Goal: Task Accomplishment & Management: Complete application form

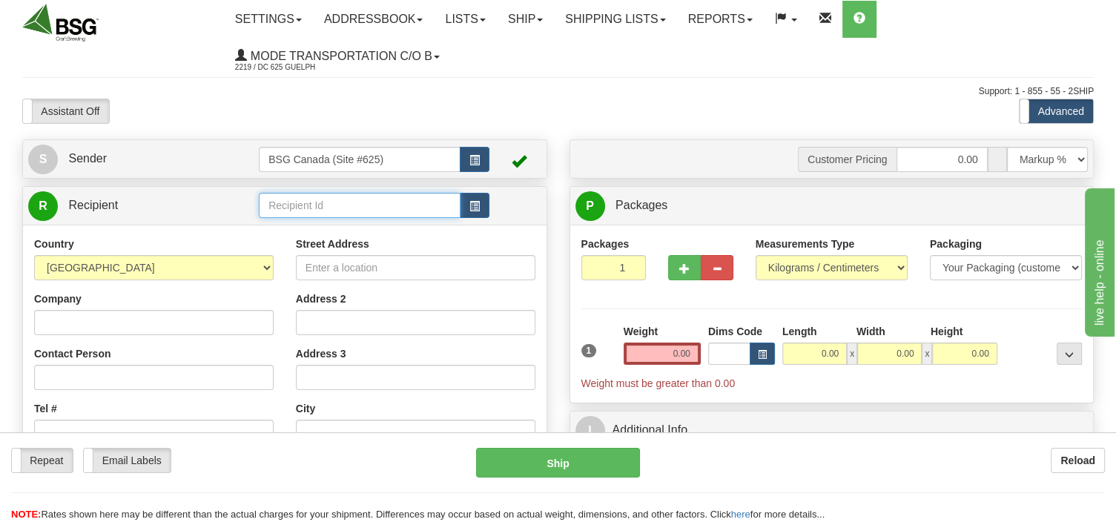
click at [334, 202] on input "text" at bounding box center [360, 205] width 202 height 25
click at [298, 203] on input "text" at bounding box center [360, 205] width 202 height 25
drag, startPoint x: 398, startPoint y: 199, endPoint x: 236, endPoint y: 215, distance: 162.3
click at [259, 215] on input "GRAWLERY BEER CO" at bounding box center [360, 205] width 202 height 25
type input "GRAWLERY BEER CO"
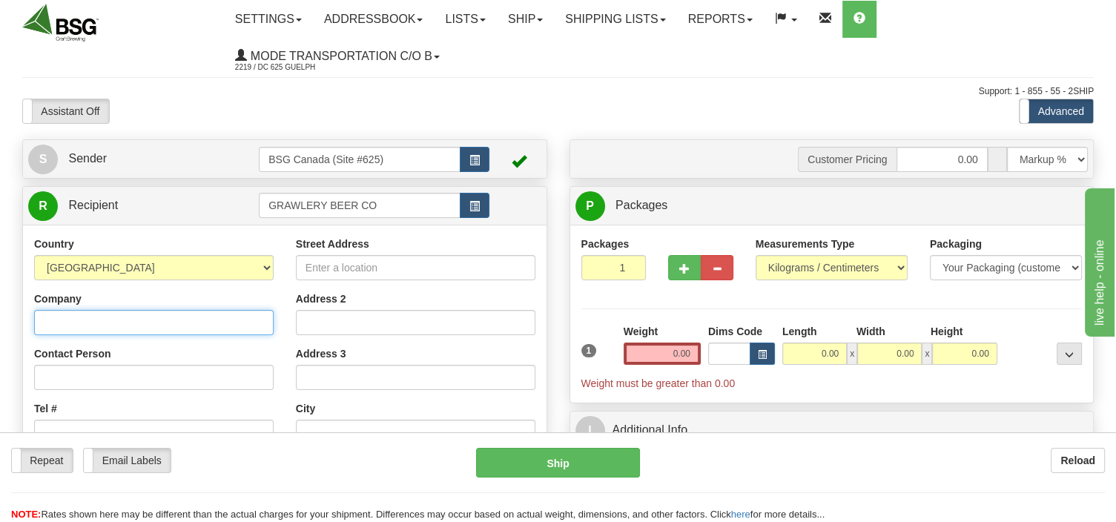
click at [144, 326] on input "Company" at bounding box center [153, 322] width 239 height 25
paste input "GRAWLERY BEER CO"
type input "GRAWLERY BEER CO"
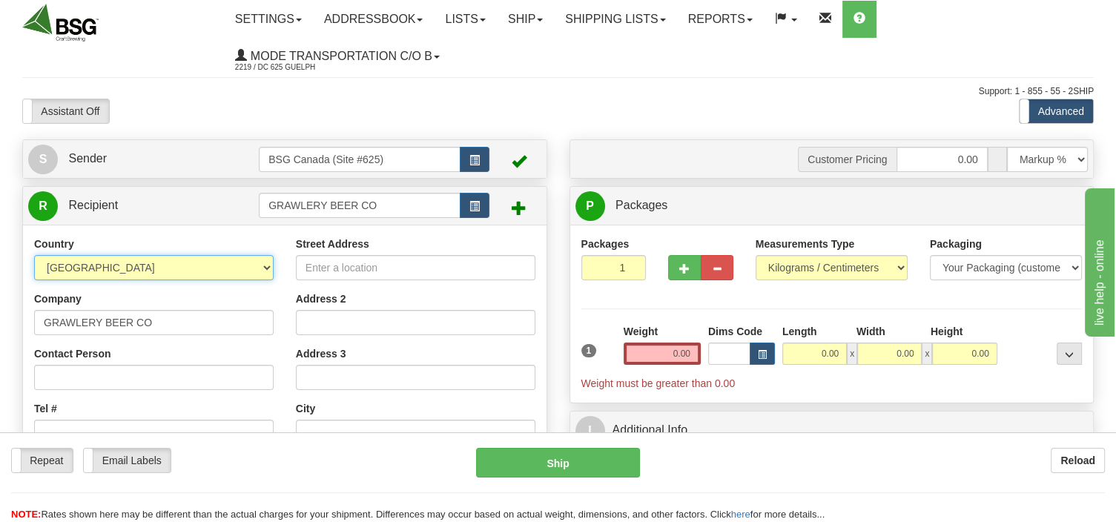
click at [34, 255] on select "AFGHANISTAN ALAND ISLANDS ALBANIA ALGERIA AMERICAN SAMOA ANDORRA ANGOLA ANGUILL…" at bounding box center [153, 267] width 239 height 25
select select "CA"
click option "[GEOGRAPHIC_DATA]" at bounding box center [0, 0] width 0 height 0
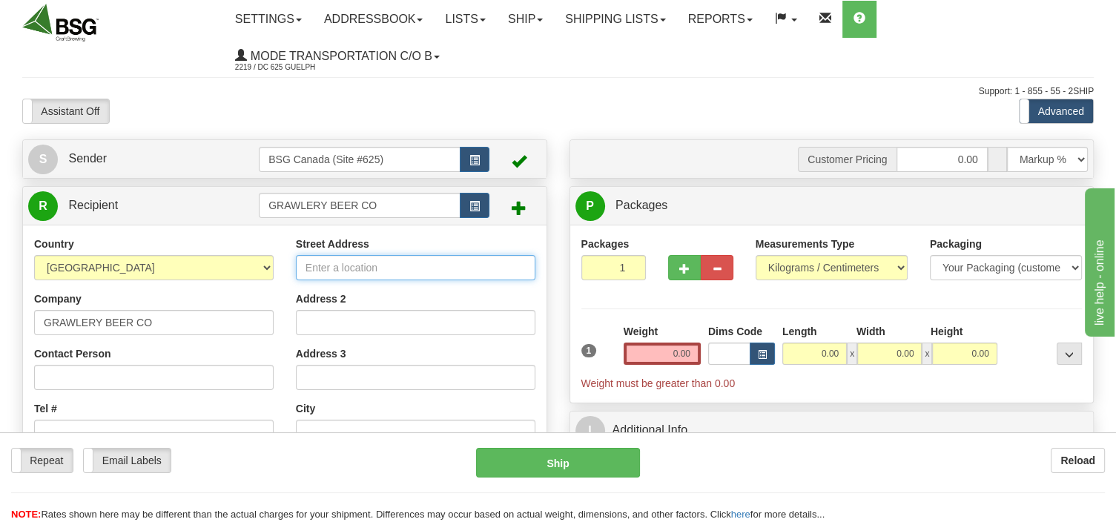
click at [352, 271] on input "Street Address" at bounding box center [415, 267] width 239 height 25
click at [316, 265] on input "40Airport Rd" at bounding box center [415, 267] width 239 height 25
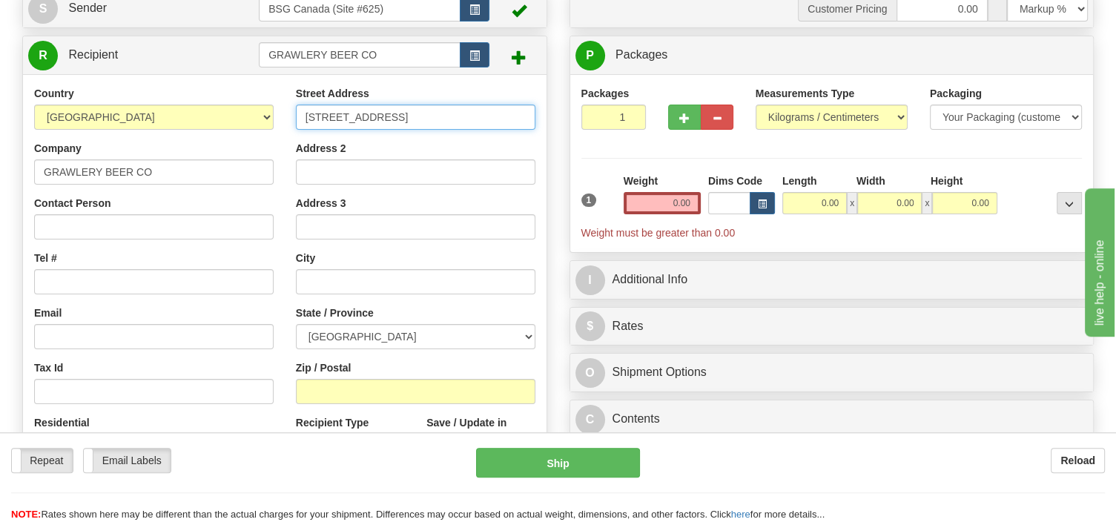
scroll to position [156, 0]
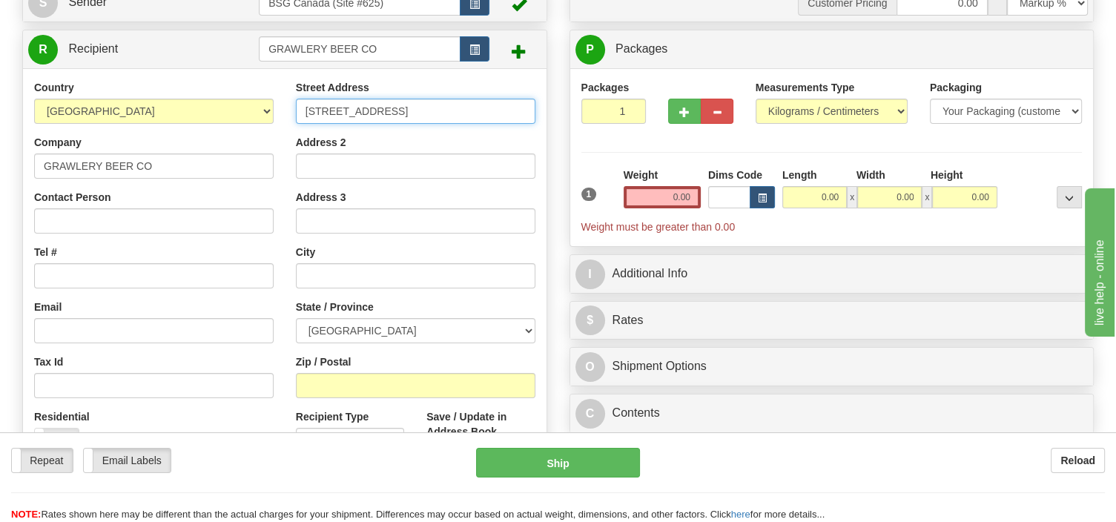
type input "40 Airport Rd"
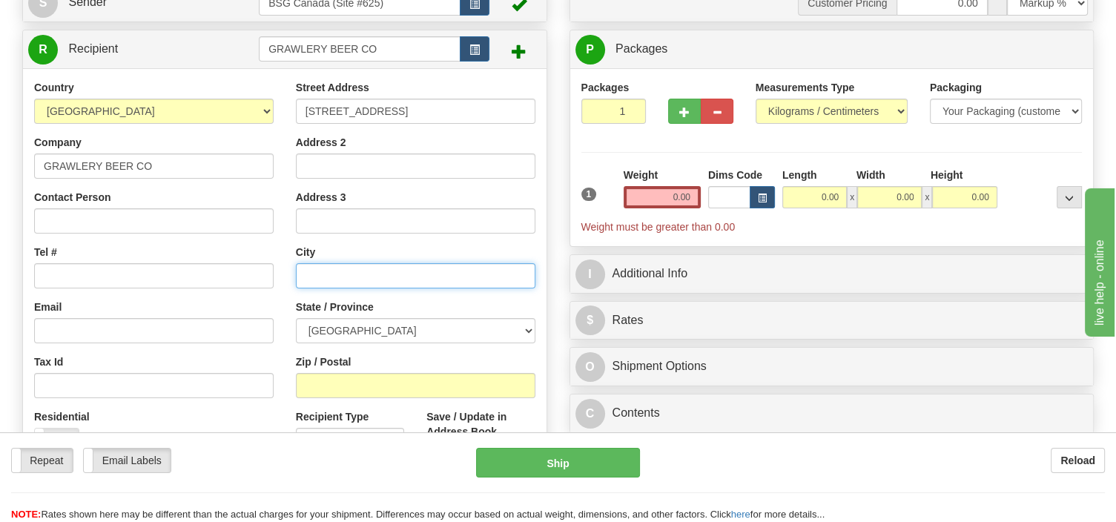
click at [348, 282] on input "text" at bounding box center [415, 275] width 239 height 25
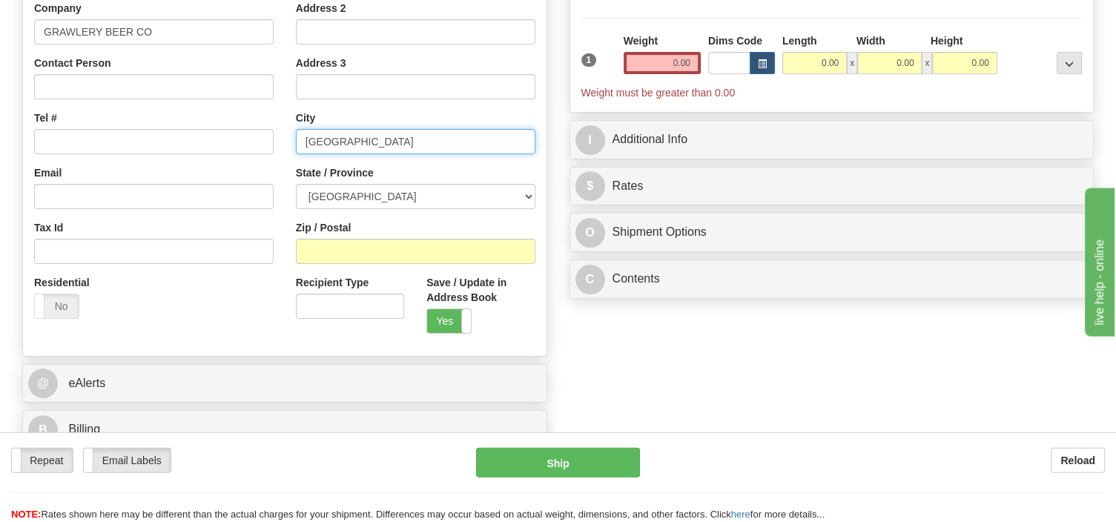
scroll to position [313, 0]
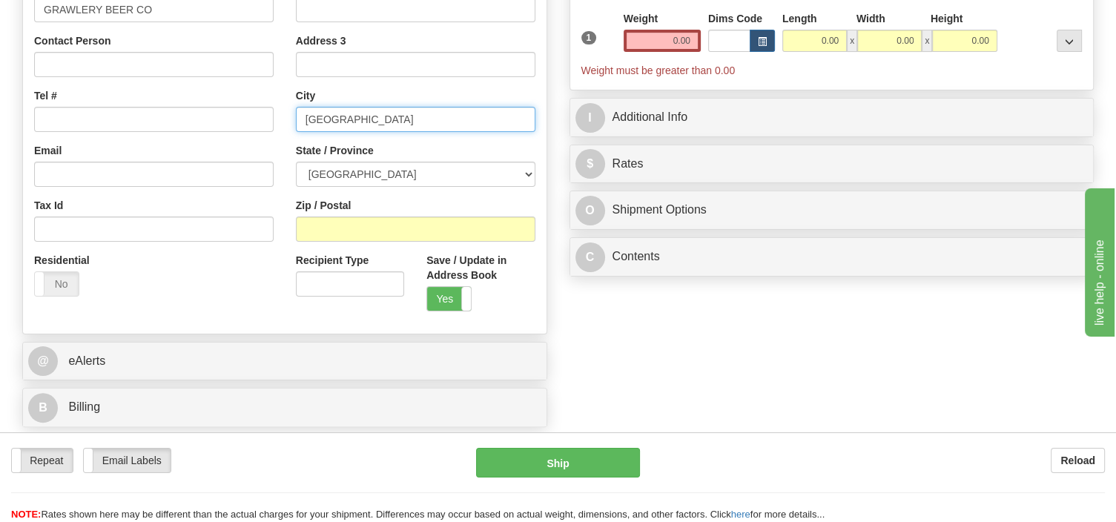
type input "Edmonton"
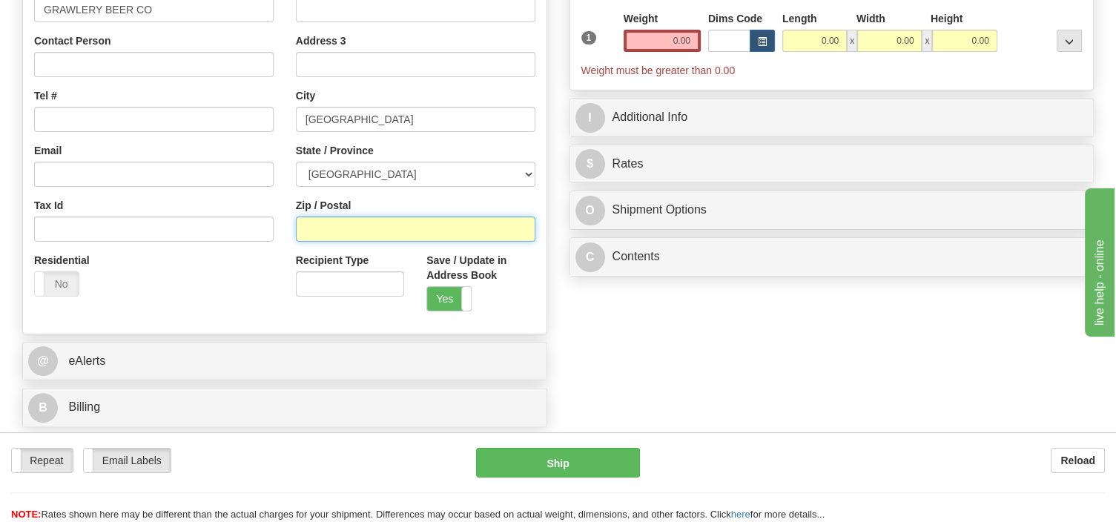
click at [342, 227] on input "Zip / Postal" at bounding box center [415, 228] width 239 height 25
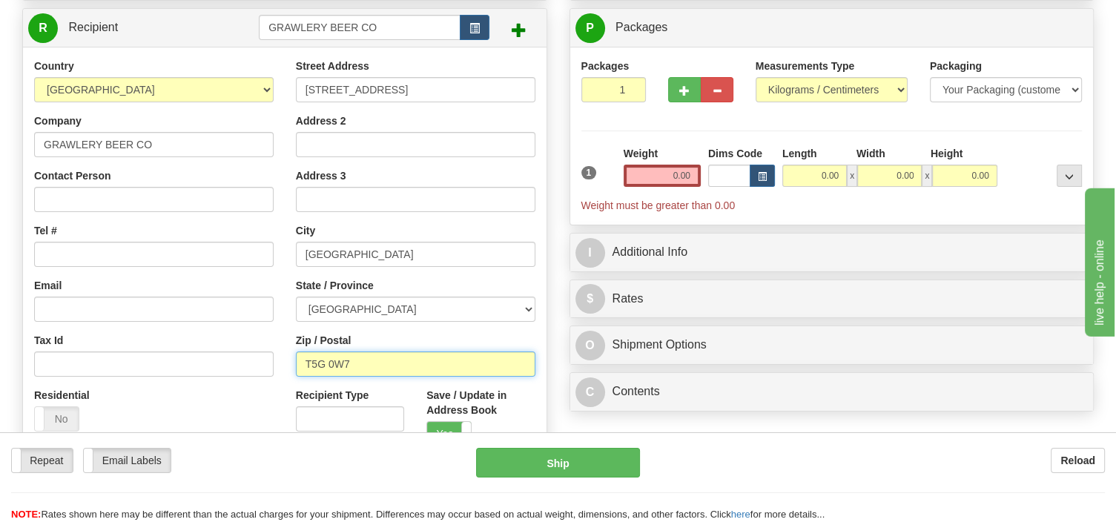
scroll to position [156, 0]
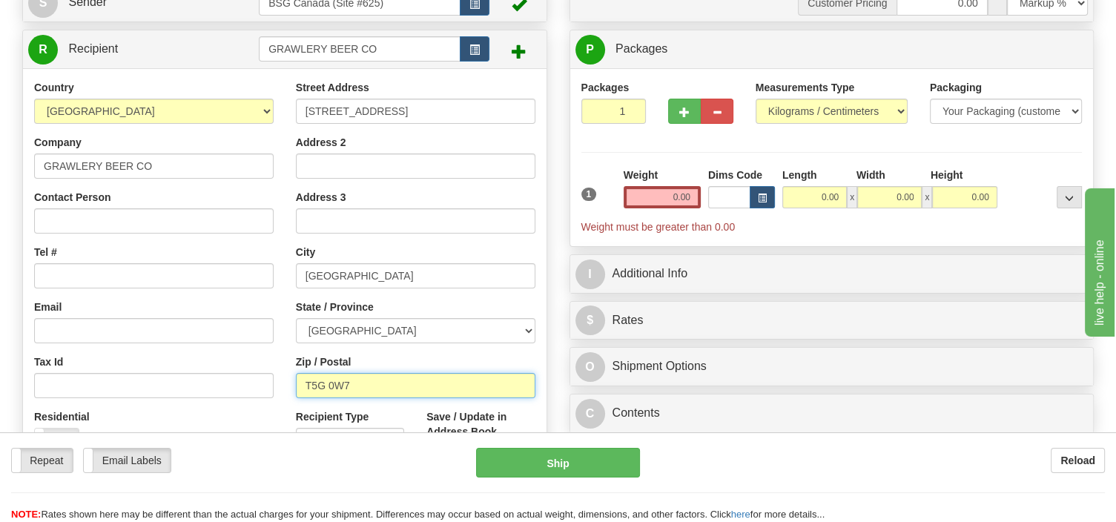
type input "T5G 0W7"
click at [755, 99] on select "Pounds / Inches Kilograms / Centimeters" at bounding box center [831, 111] width 152 height 25
select select "0"
click option "Pounds / Inches" at bounding box center [0, 0] width 0 height 0
click at [654, 198] on input "0.00" at bounding box center [661, 197] width 77 height 22
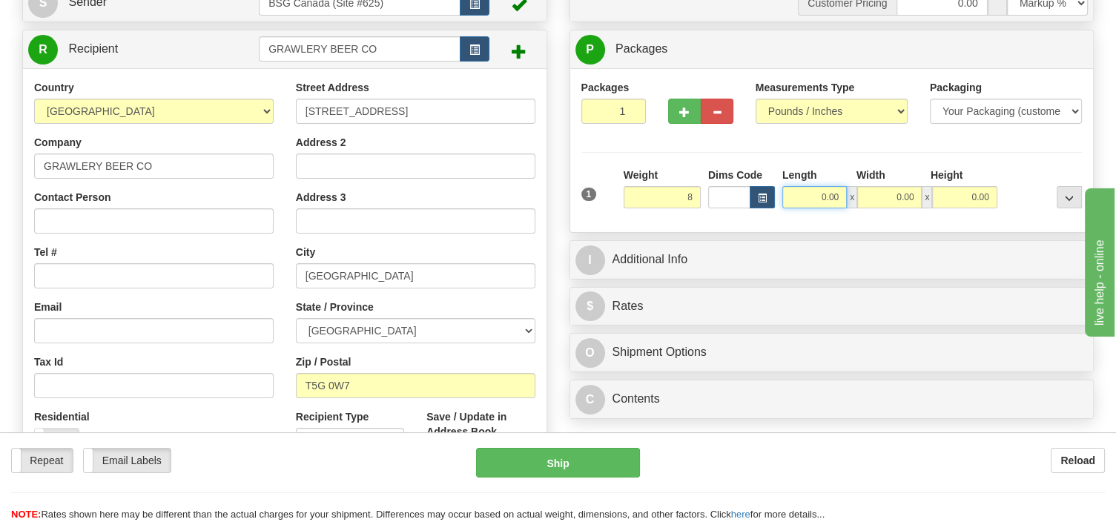
type input "8.00"
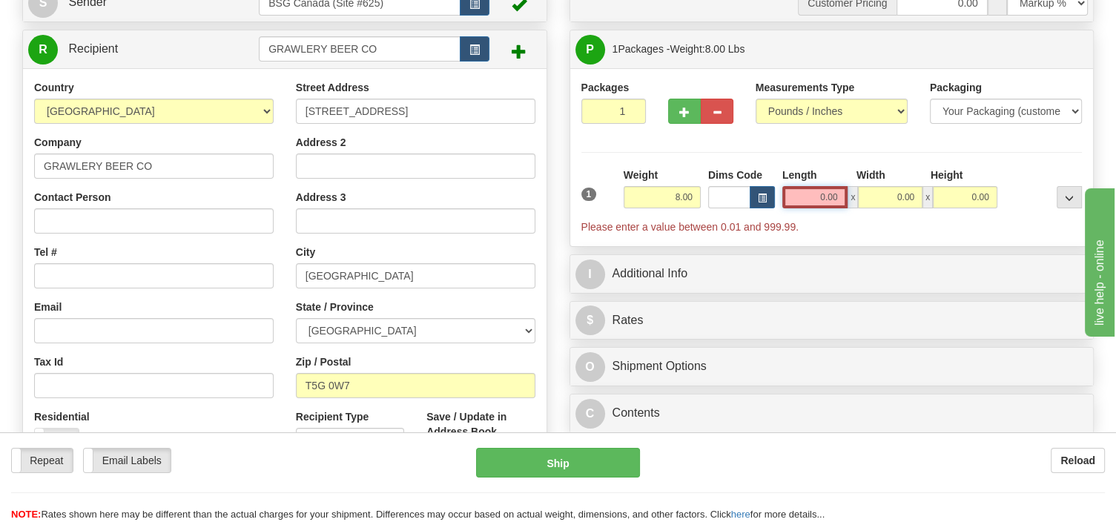
click at [809, 199] on input "0.00" at bounding box center [815, 197] width 66 height 22
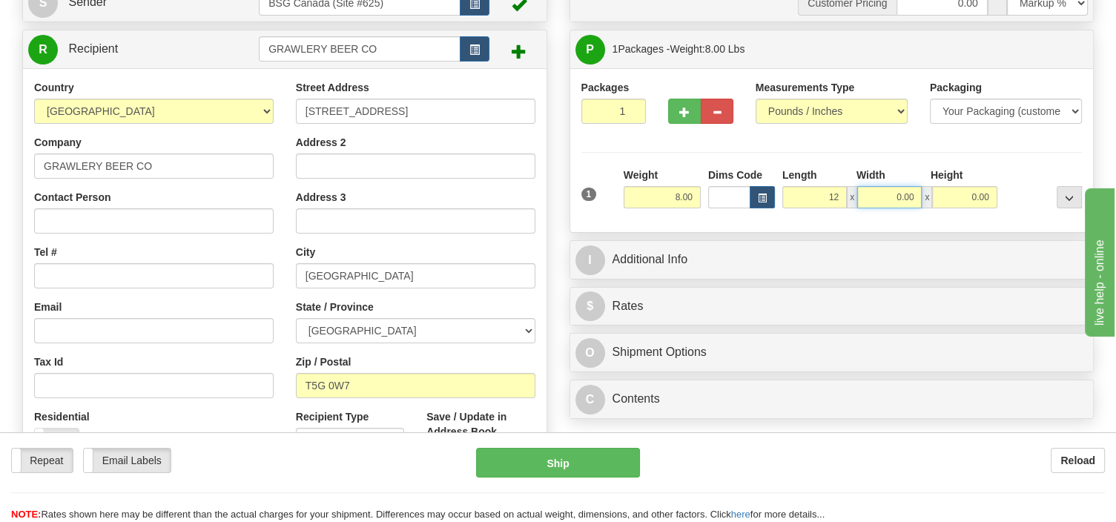
type input "12.00"
click at [869, 201] on input "0.00" at bounding box center [889, 197] width 64 height 22
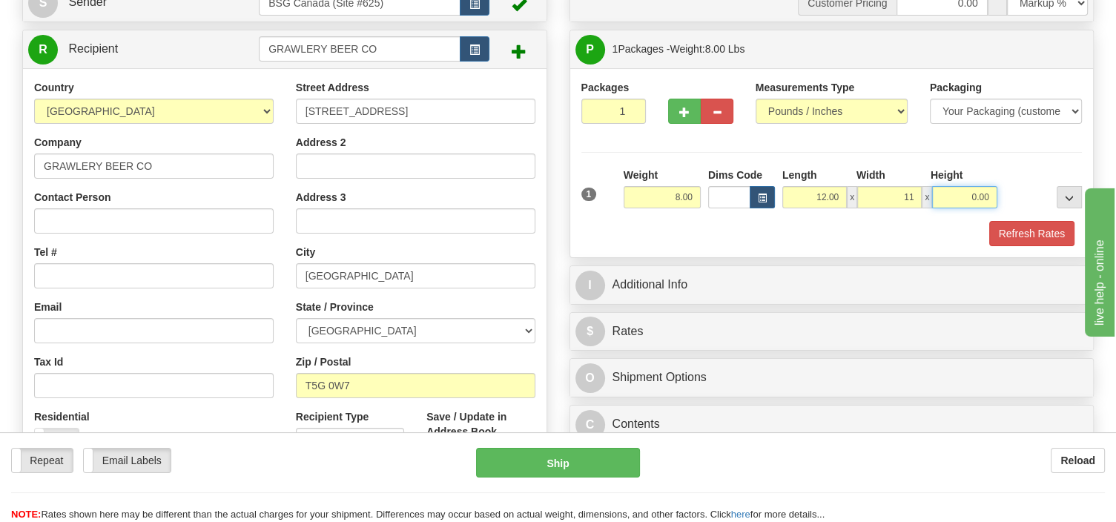
type input "11.00"
click at [947, 196] on input "0.00" at bounding box center [964, 197] width 64 height 22
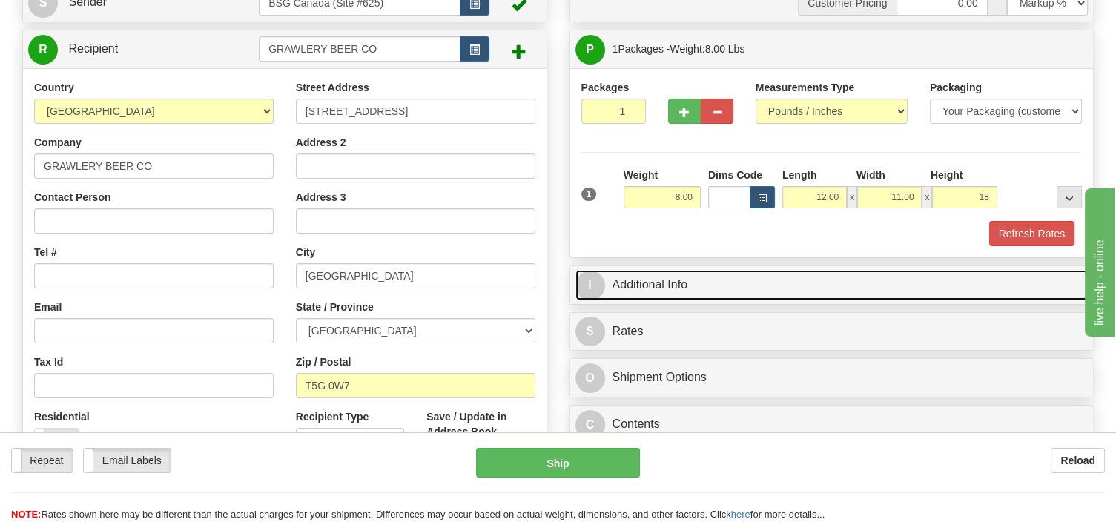
type input "18.00"
click at [783, 283] on link "I Additional Info" at bounding box center [831, 285] width 513 height 30
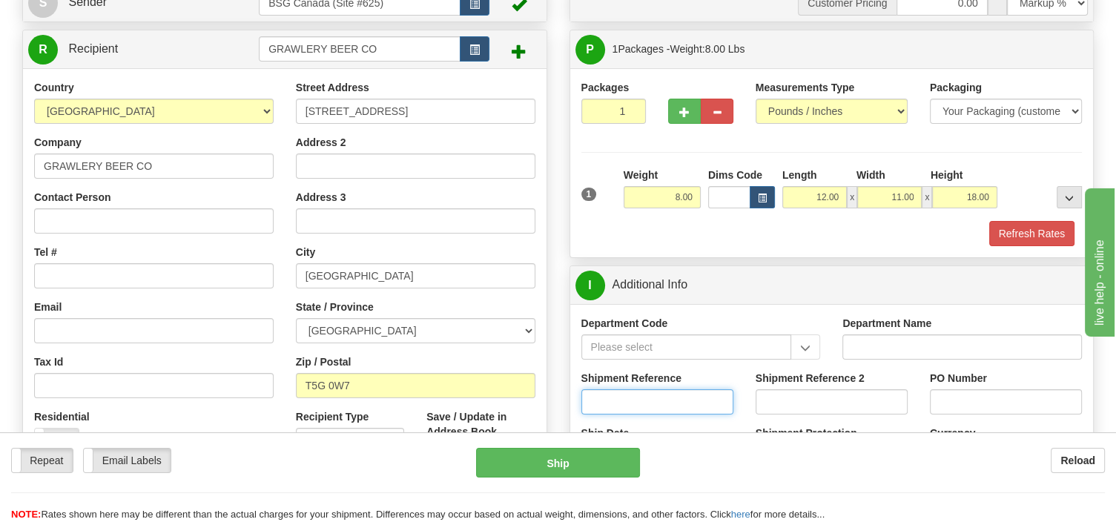
click at [653, 390] on input "Shipment Reference" at bounding box center [657, 401] width 152 height 25
type input "SO170-148475"
click at [1033, 234] on button "Refresh Rates" at bounding box center [1031, 233] width 85 height 25
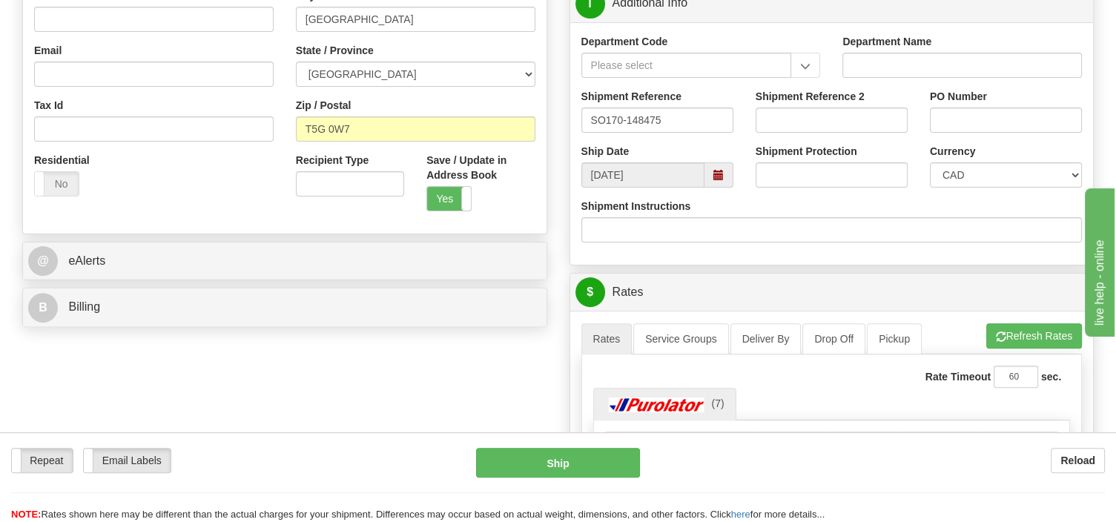
scroll to position [469, 0]
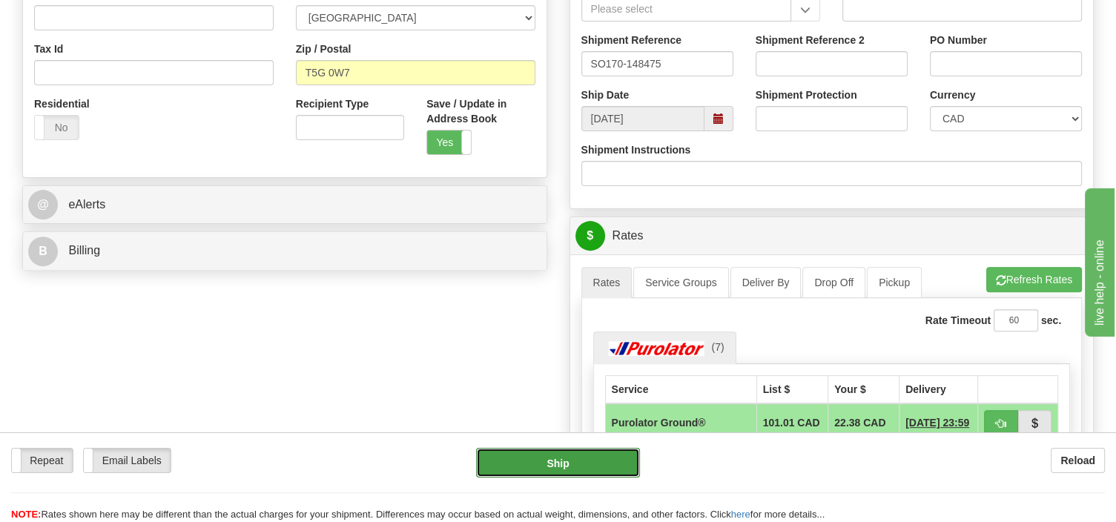
click at [559, 465] on button "Ship" at bounding box center [558, 463] width 164 height 30
type input "260"
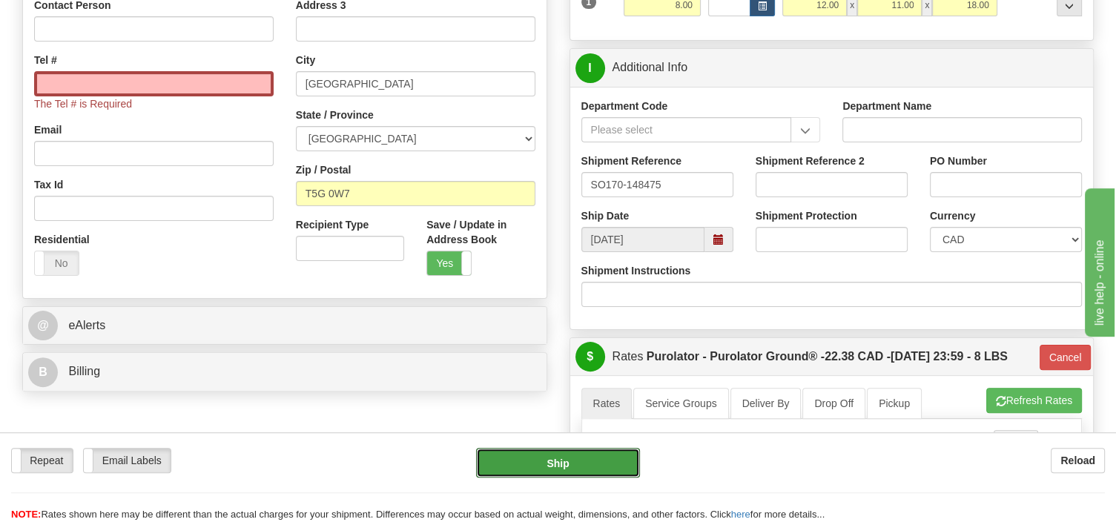
scroll to position [171, 0]
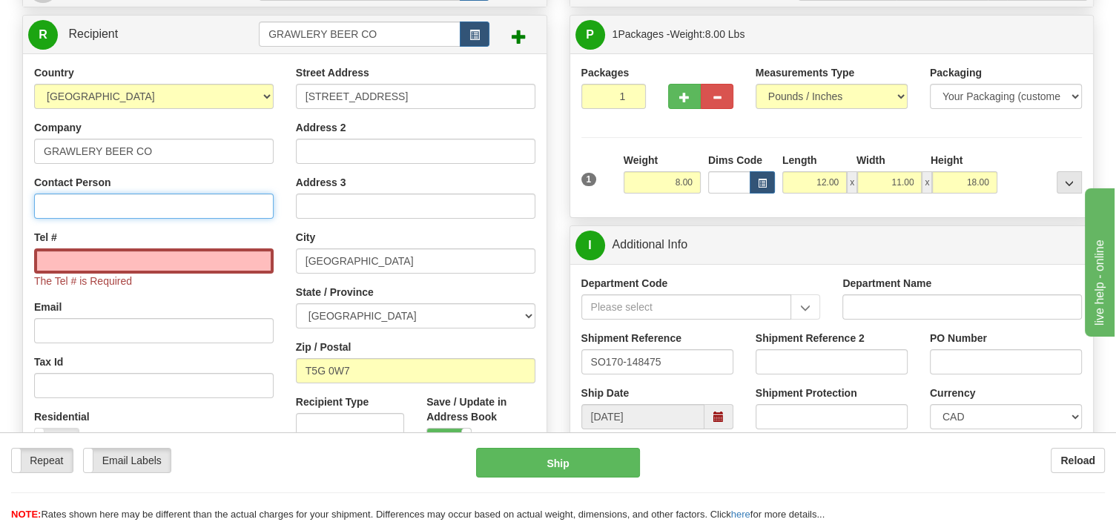
click at [127, 199] on input "Contact Person" at bounding box center [153, 205] width 239 height 25
type input "Kevin"
click at [96, 266] on input "Tel #" at bounding box center [153, 260] width 239 height 25
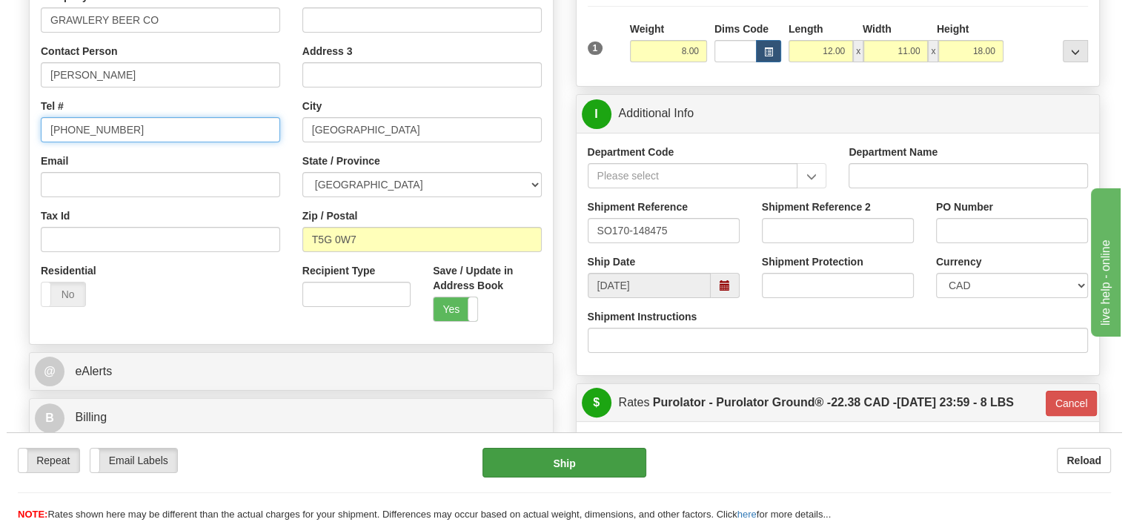
scroll to position [484, 0]
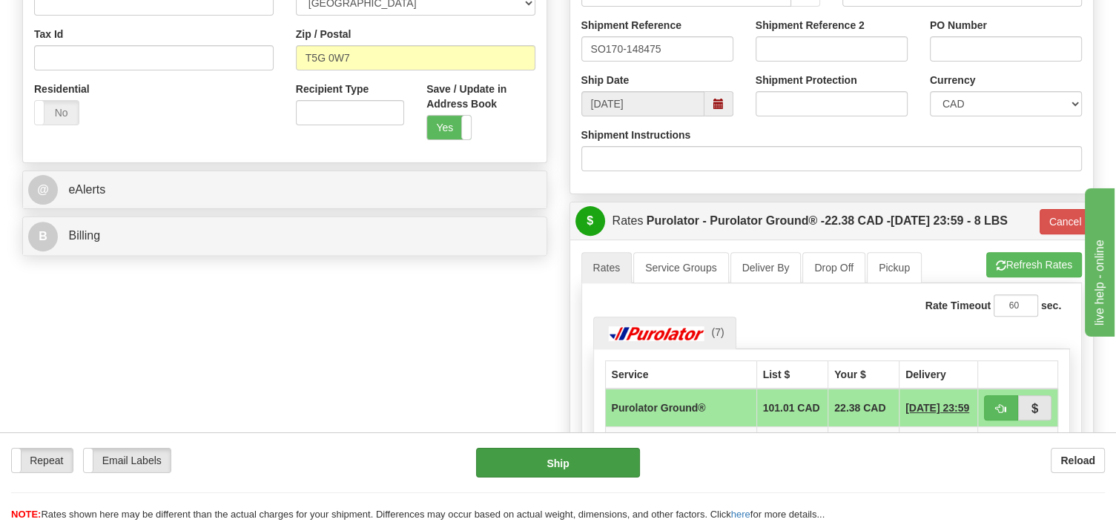
type input "780 999 6362"
click at [600, 454] on button "Ship" at bounding box center [558, 463] width 164 height 30
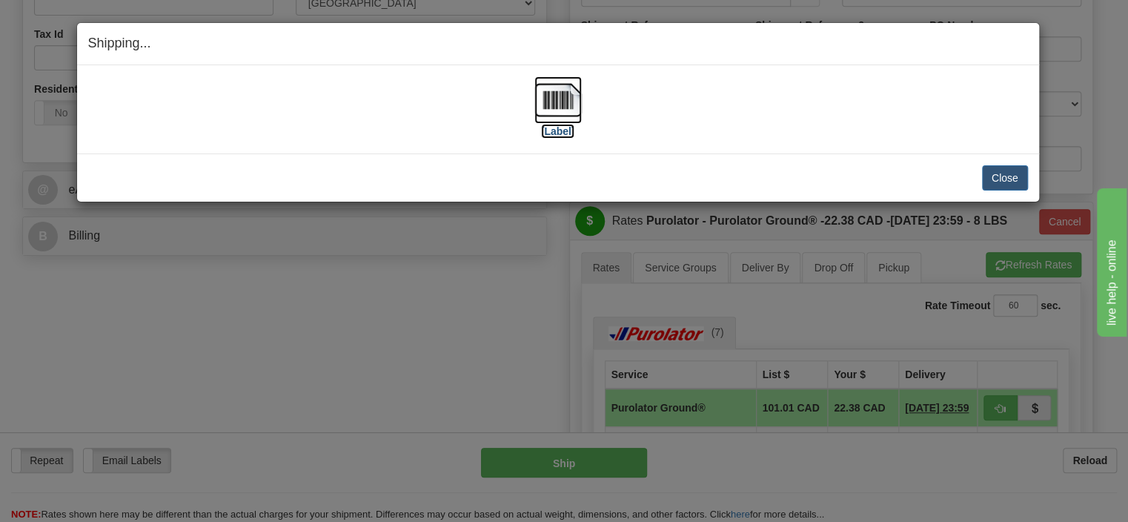
click at [555, 105] on img at bounding box center [557, 99] width 47 height 47
click at [985, 168] on button "Close" at bounding box center [1005, 177] width 46 height 25
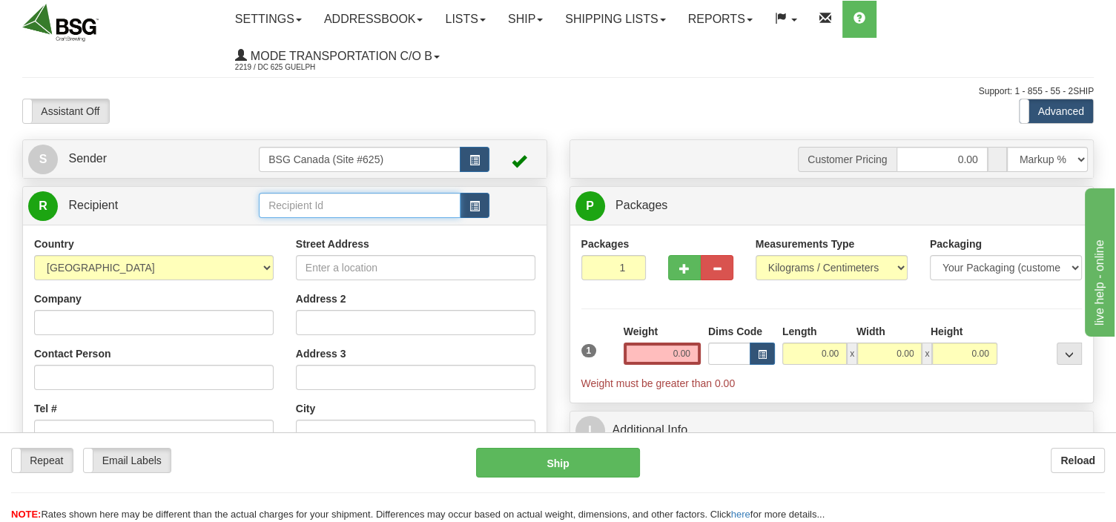
drag, startPoint x: 315, startPoint y: 203, endPoint x: 307, endPoint y: 188, distance: 16.9
click at [315, 205] on input "text" at bounding box center [360, 205] width 202 height 25
click at [280, 202] on input "text" at bounding box center [360, 205] width 202 height 25
drag, startPoint x: 394, startPoint y: 211, endPoint x: 245, endPoint y: 225, distance: 150.4
click at [259, 218] on input "9500-0543 Quebec Inc" at bounding box center [360, 205] width 202 height 25
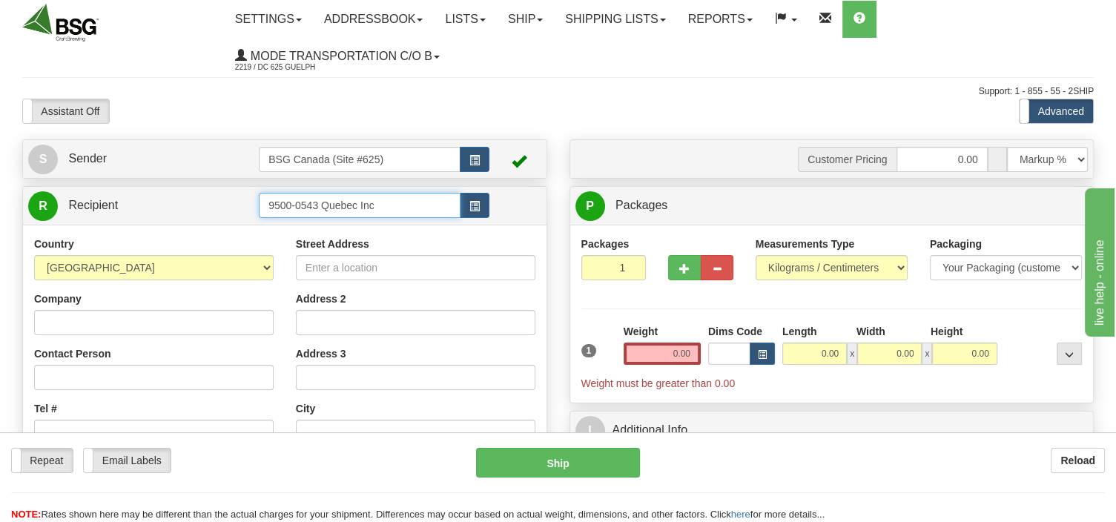
type input "9500-0543 Quebec Inc"
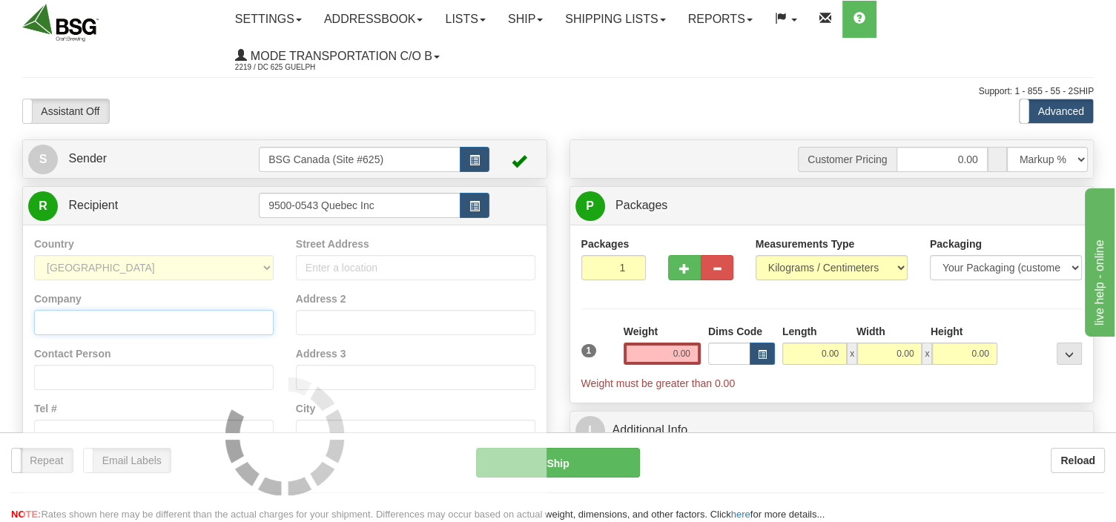
click at [162, 314] on input "Company" at bounding box center [153, 322] width 239 height 25
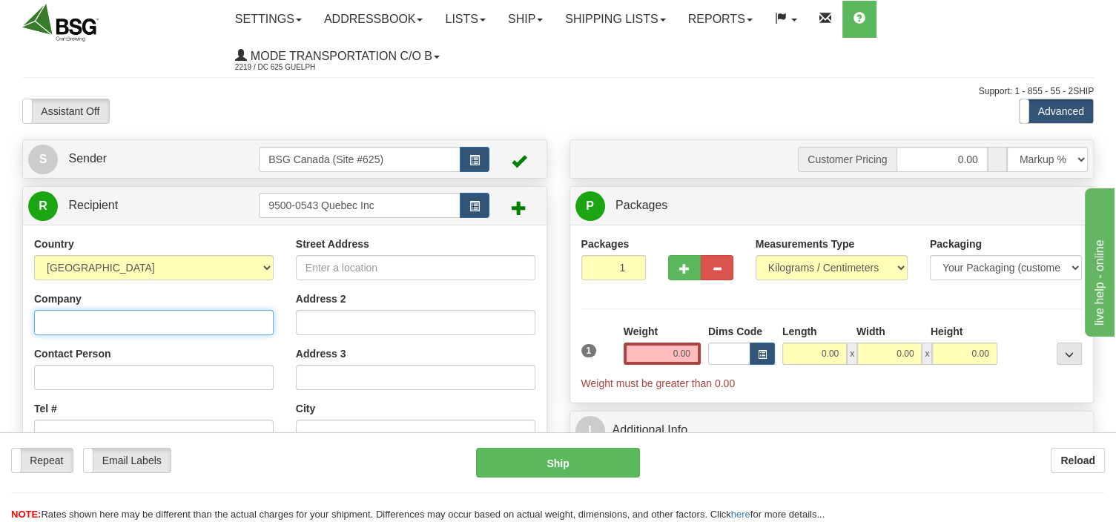
paste input "9500-0543 Quebec Inc"
type input "9500-0543 Quebec Inc"
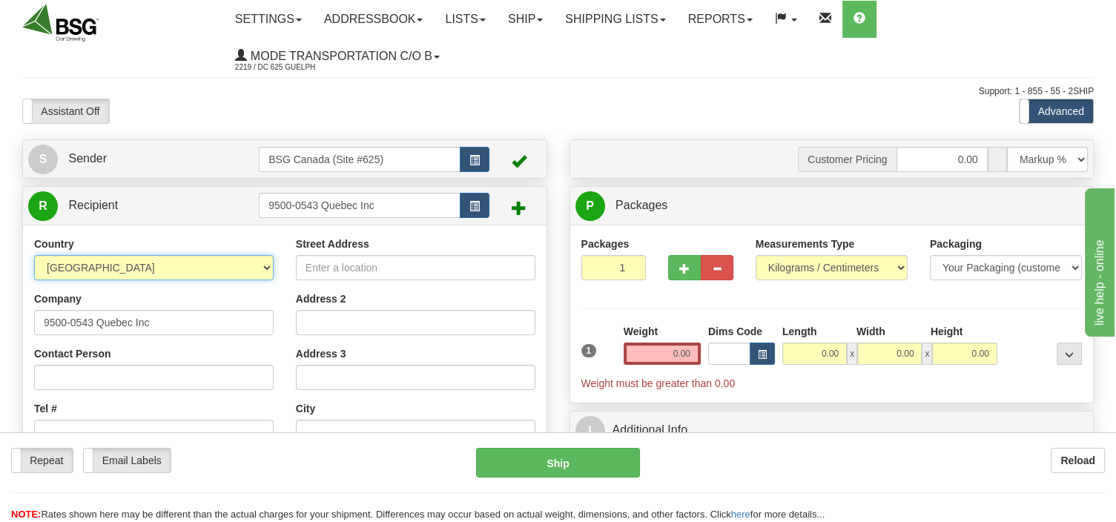
click at [34, 255] on select "AFGHANISTAN ALAND ISLANDS ALBANIA ALGERIA AMERICAN SAMOA ANDORRA ANGOLA ANGUILL…" at bounding box center [153, 267] width 239 height 25
select select "CA"
click option "[GEOGRAPHIC_DATA]" at bounding box center [0, 0] width 0 height 0
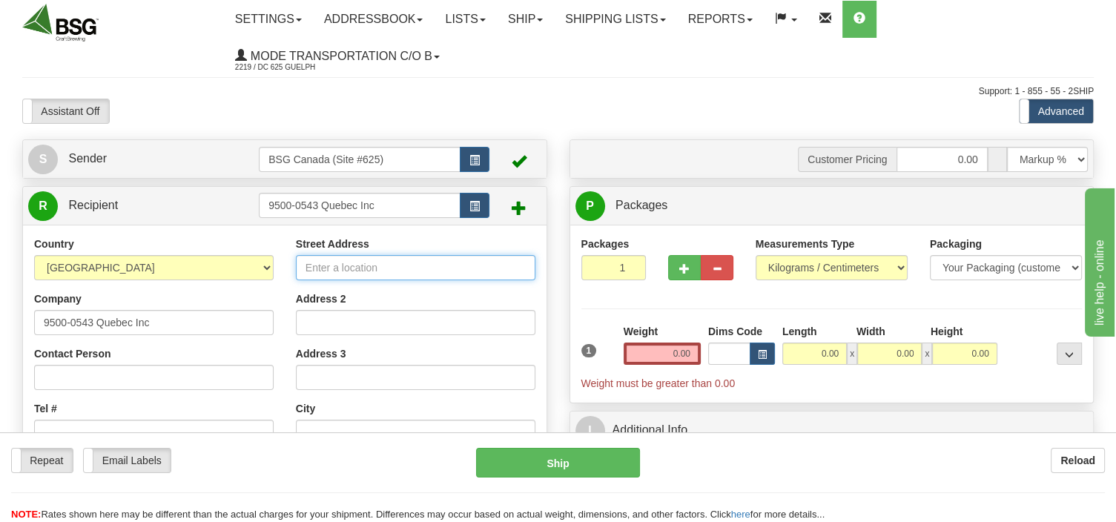
click at [308, 274] on input "Street Address" at bounding box center [415, 267] width 239 height 25
type input "1578 South Malden Rd"
type input "Essex"
select select "ON"
type input "N8M 2X6"
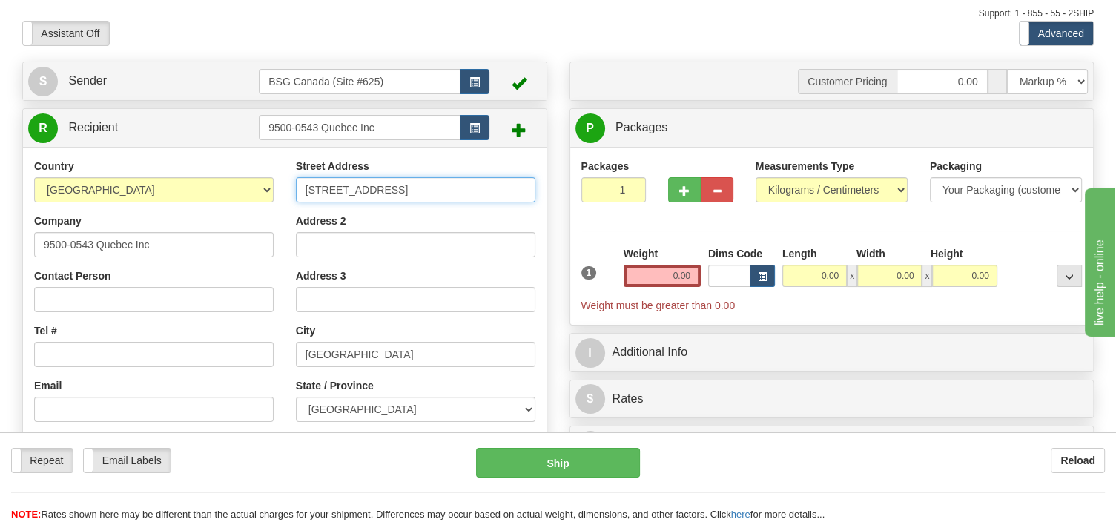
scroll to position [234, 0]
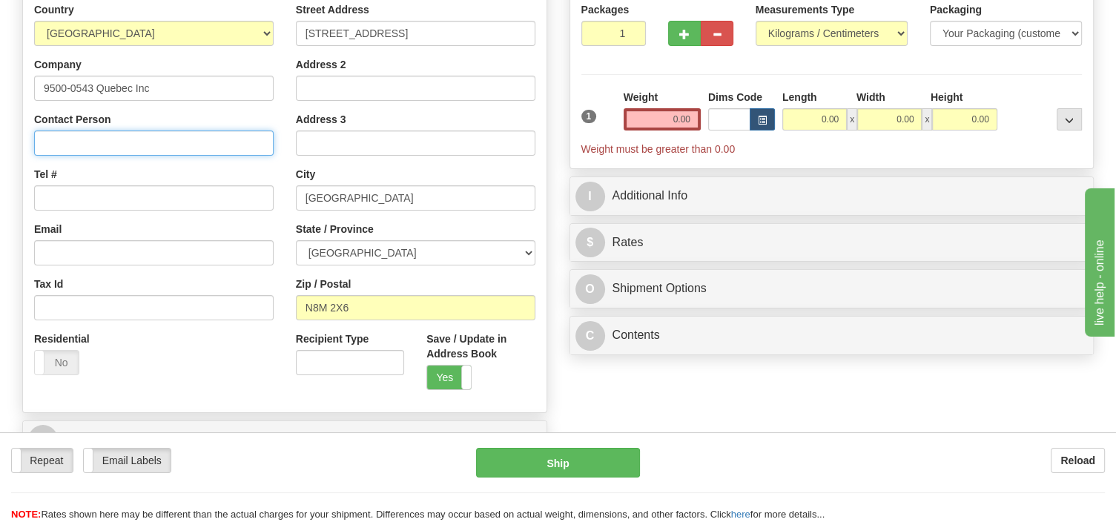
click at [52, 135] on input "Contact Person" at bounding box center [153, 142] width 239 height 25
type input "Sebastian"
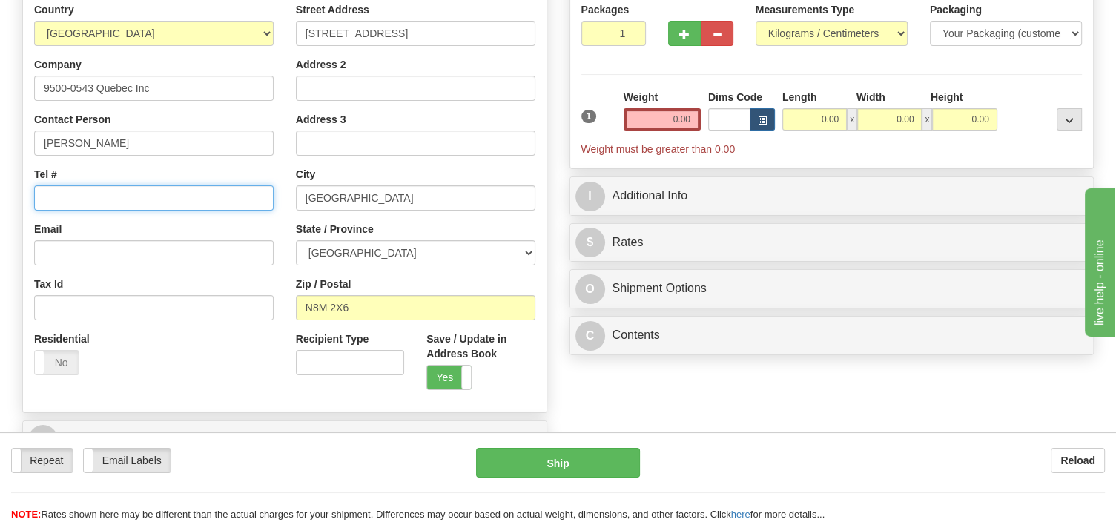
click at [75, 194] on input "Tel #" at bounding box center [153, 197] width 239 height 25
type input "514 444 6500"
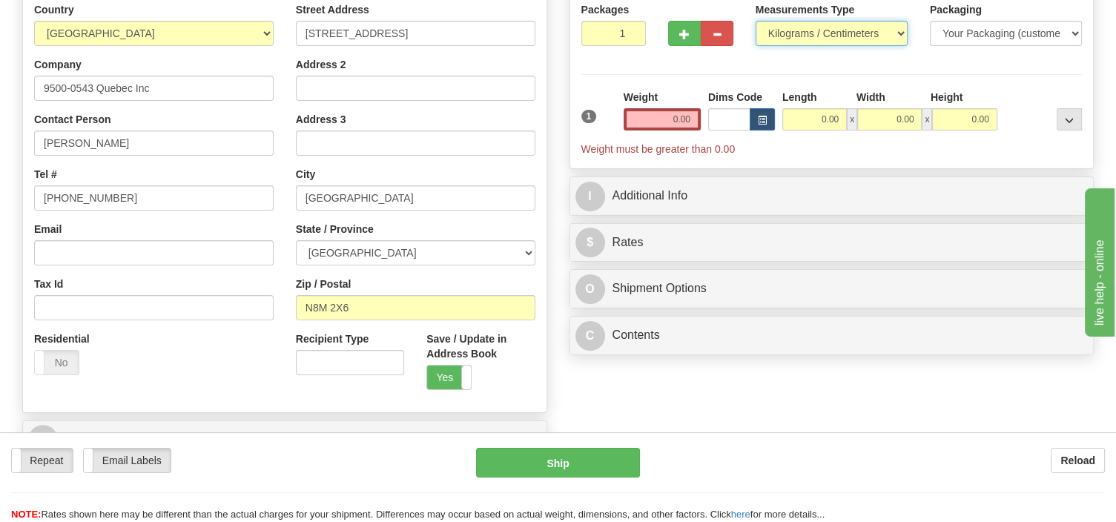
click at [755, 21] on select "Pounds / Inches Kilograms / Centimeters" at bounding box center [831, 33] width 152 height 25
select select "0"
click option "Pounds / Inches" at bounding box center [0, 0] width 0 height 0
click at [667, 119] on input "0.00" at bounding box center [661, 119] width 77 height 22
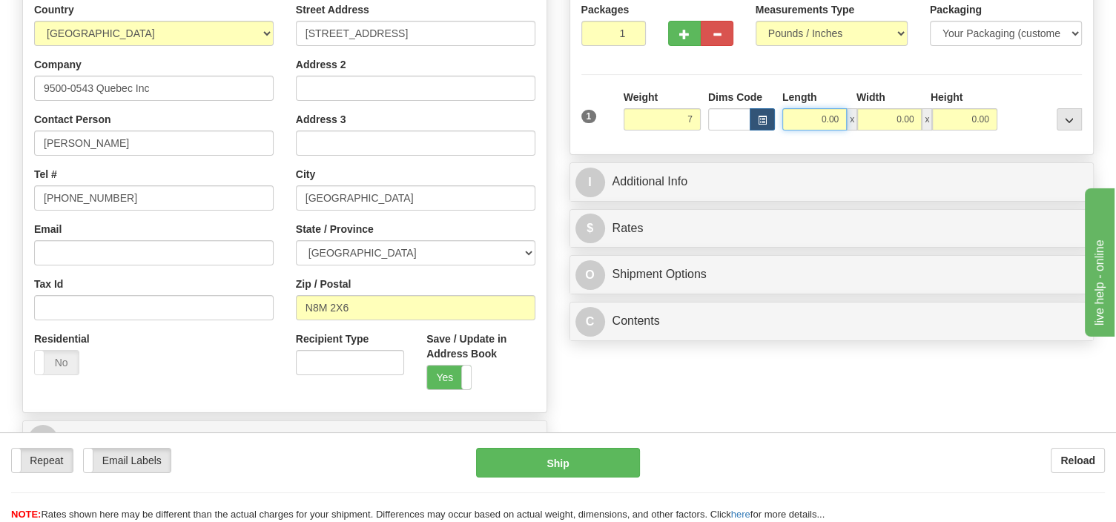
type input "7.00"
click at [800, 122] on input "0.00" at bounding box center [814, 119] width 64 height 22
type input "12.00"
click at [882, 122] on input "0.00" at bounding box center [889, 119] width 64 height 22
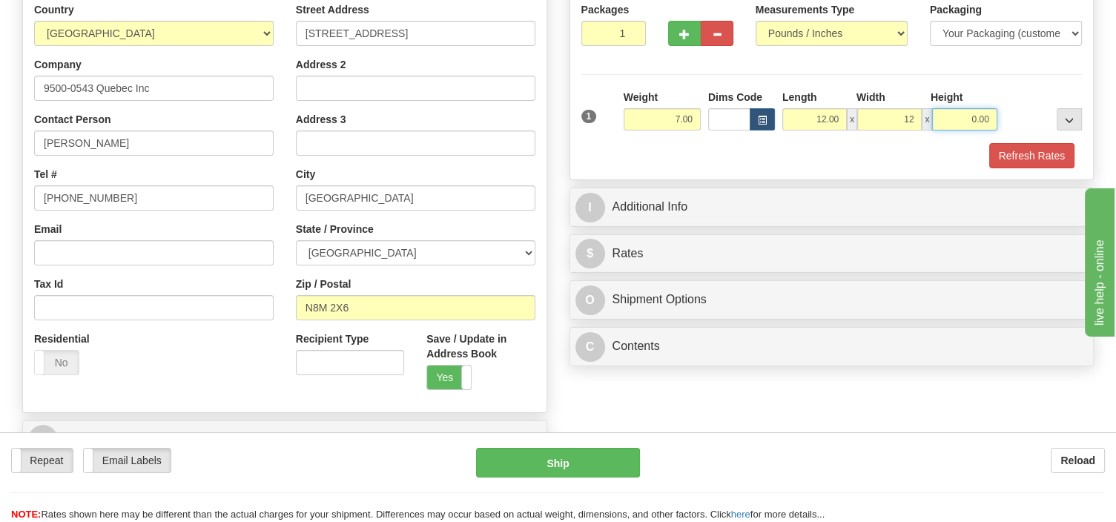
type input "12.00"
click at [963, 112] on input "0.00" at bounding box center [964, 119] width 64 height 22
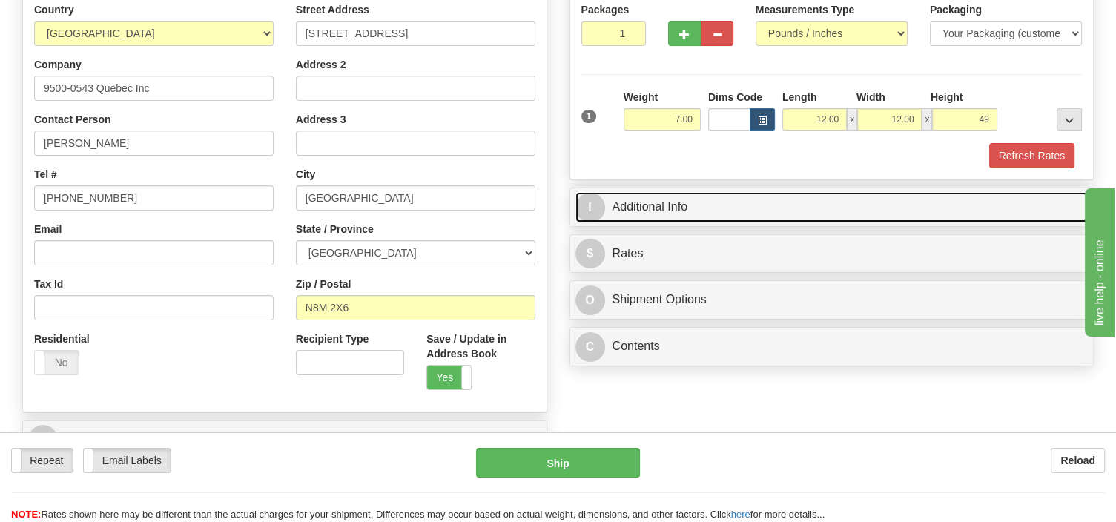
type input "49.00"
click at [686, 212] on link "I Additional Info" at bounding box center [831, 207] width 513 height 30
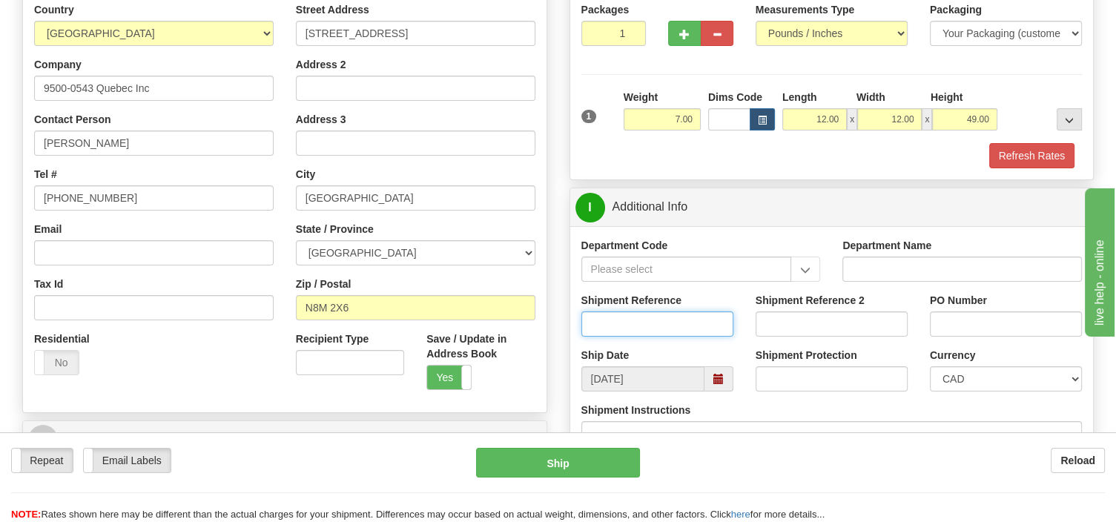
click at [629, 325] on input "Shipment Reference" at bounding box center [657, 323] width 152 height 25
type input "SO170-148482"
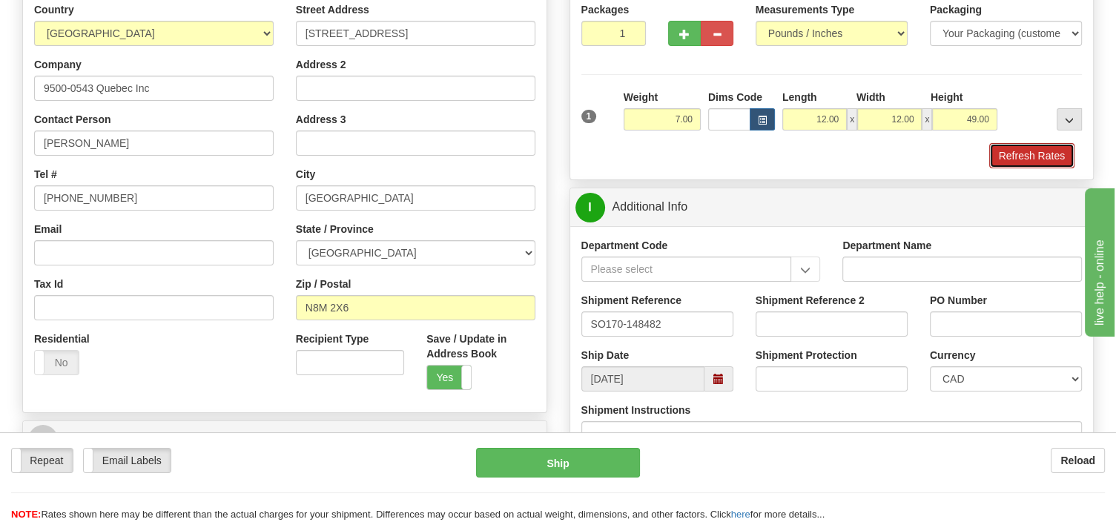
click at [1008, 162] on button "Refresh Rates" at bounding box center [1031, 155] width 85 height 25
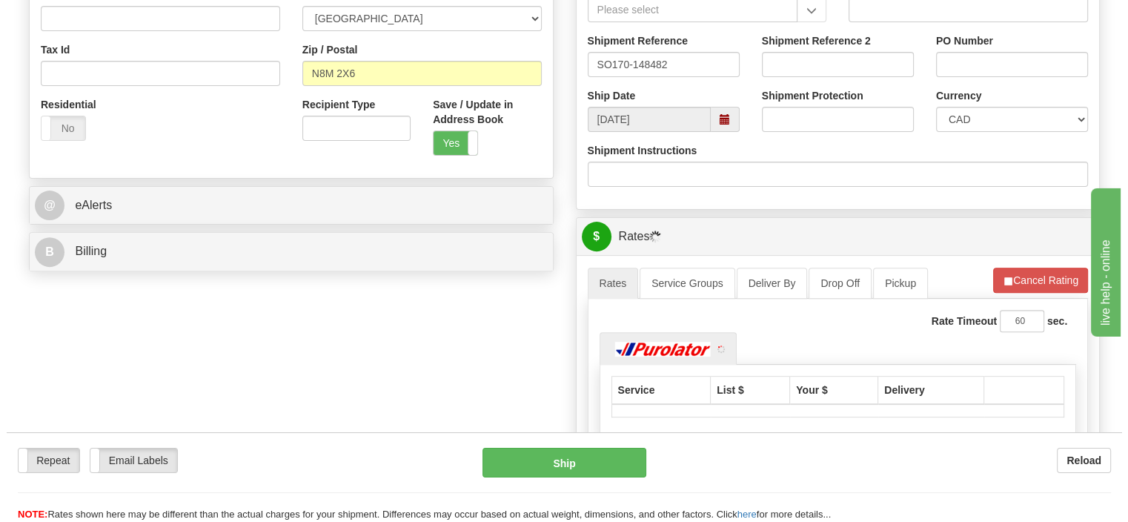
scroll to position [548, 0]
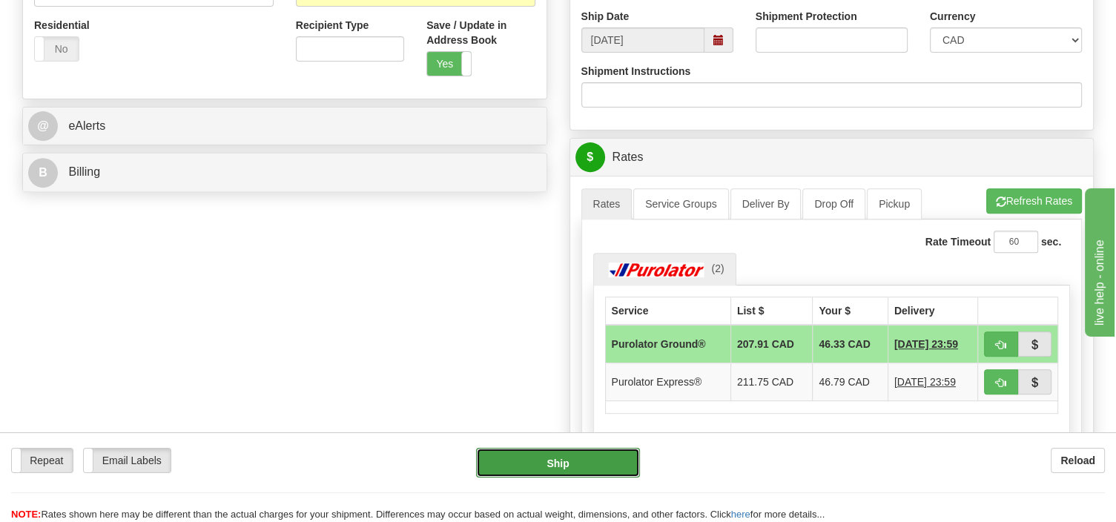
click at [600, 460] on button "Ship" at bounding box center [558, 463] width 164 height 30
type input "260"
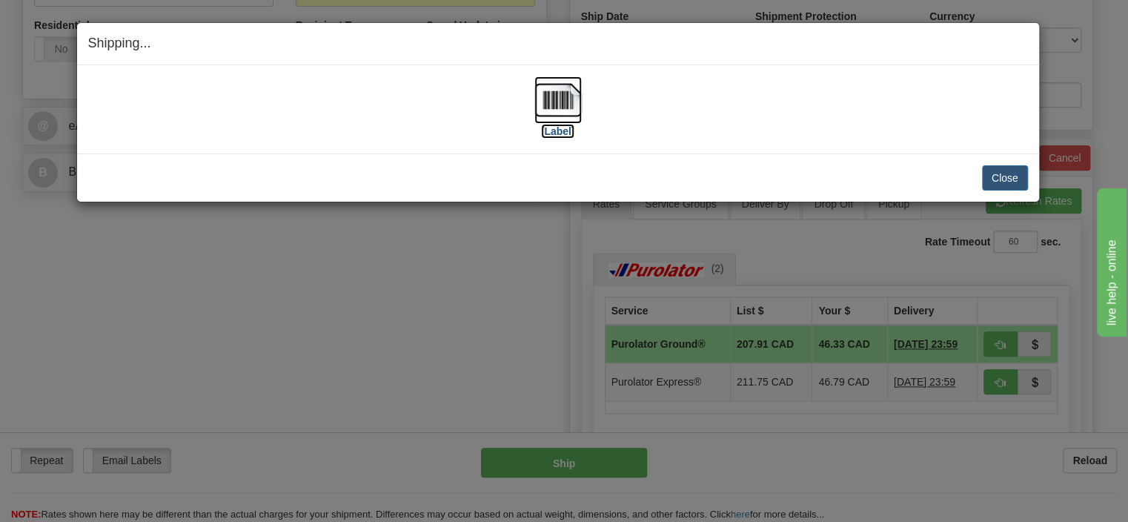
click at [557, 103] on img at bounding box center [557, 99] width 47 height 47
click at [992, 179] on button "Close" at bounding box center [1005, 177] width 46 height 25
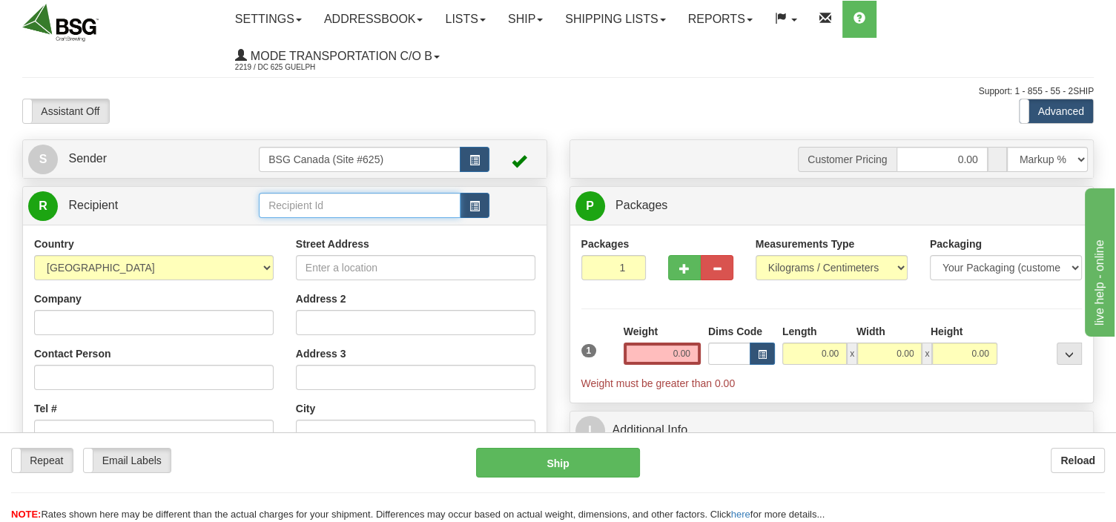
click at [297, 199] on input "text" at bounding box center [360, 205] width 202 height 25
click at [342, 233] on div "[PERSON_NAME]" at bounding box center [357, 229] width 188 height 16
type input "[PERSON_NAME]"
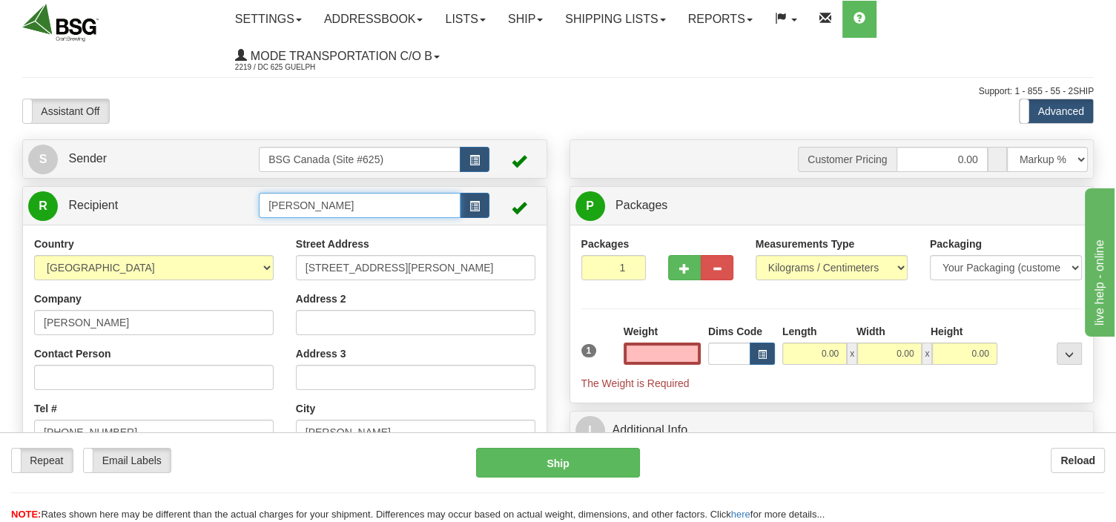
type input "0.00"
click at [357, 207] on input "[PERSON_NAME]" at bounding box center [360, 205] width 202 height 25
drag, startPoint x: 413, startPoint y: 206, endPoint x: 173, endPoint y: 206, distance: 239.4
click at [259, 206] on input "[PERSON_NAME] 9391-9108" at bounding box center [360, 205] width 202 height 25
type input "[PERSON_NAME] 9391-9108"
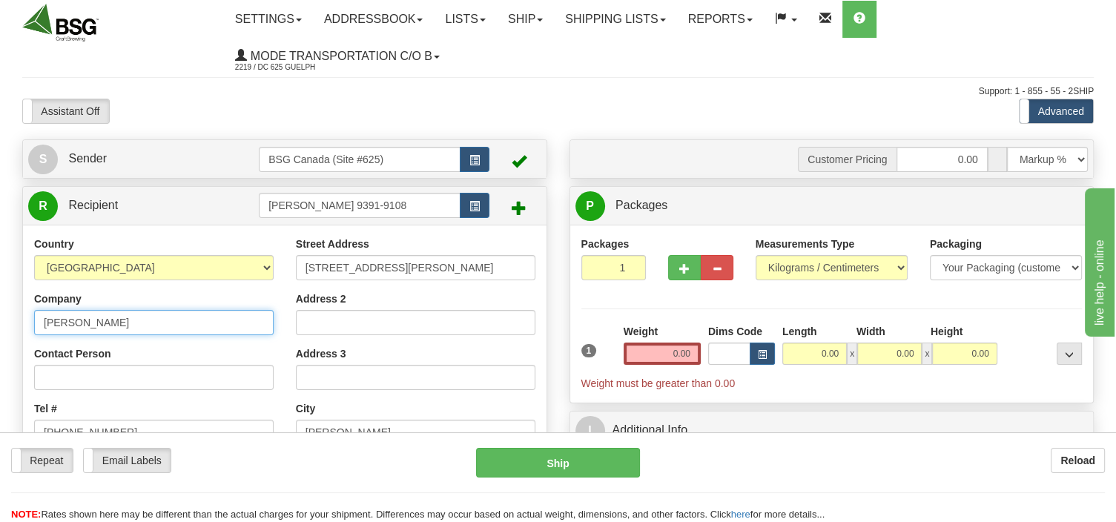
drag, startPoint x: 137, startPoint y: 322, endPoint x: -5, endPoint y: 322, distance: 142.3
click at [34, 322] on input "[PERSON_NAME]" at bounding box center [153, 322] width 239 height 25
paste input "9391-9108"
type input "[PERSON_NAME] 9391-9108"
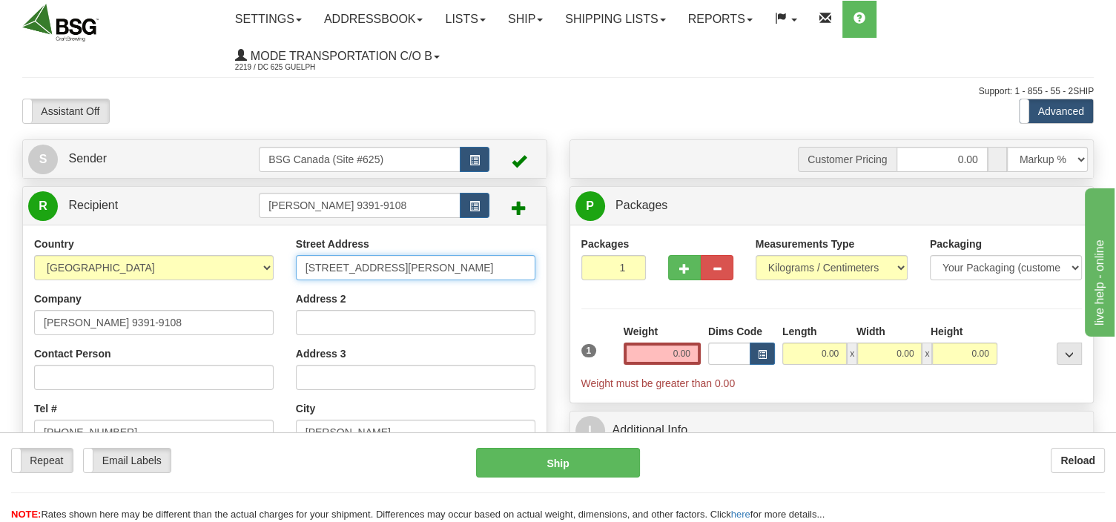
drag, startPoint x: 390, startPoint y: 272, endPoint x: 254, endPoint y: 280, distance: 135.9
click at [296, 280] on input "[STREET_ADDRESS][PERSON_NAME]" at bounding box center [415, 267] width 239 height 25
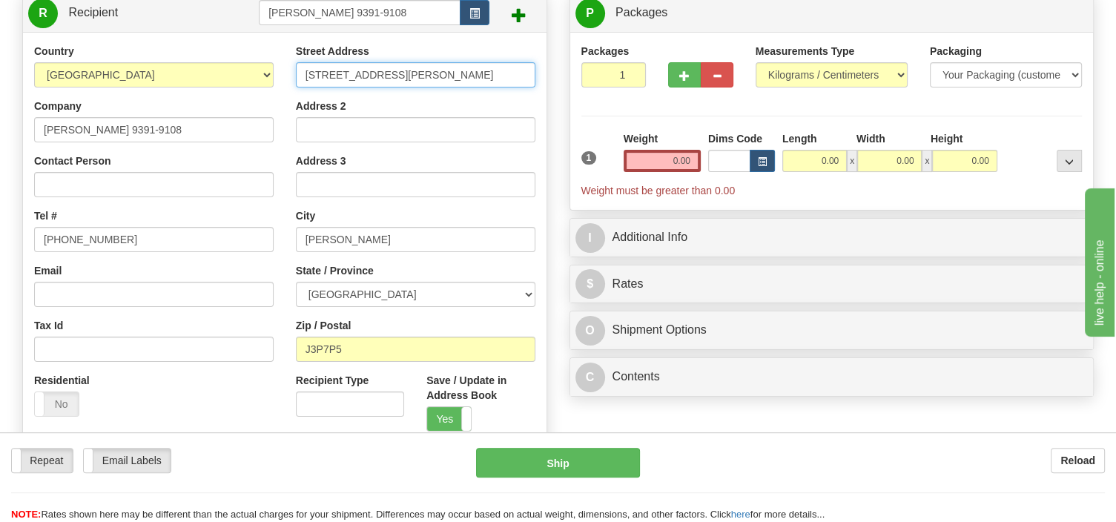
scroll to position [234, 0]
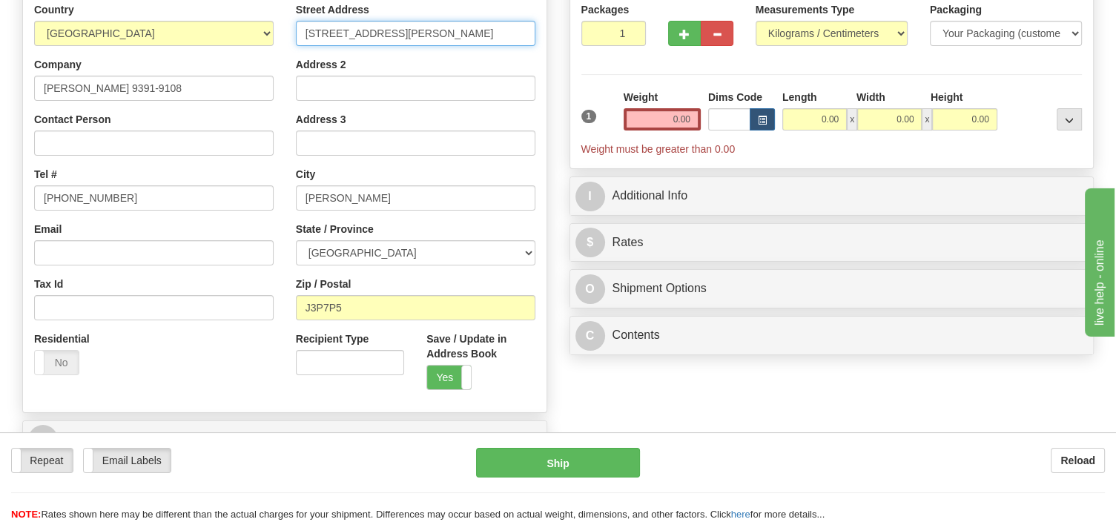
type input "[STREET_ADDRESS][PERSON_NAME]"
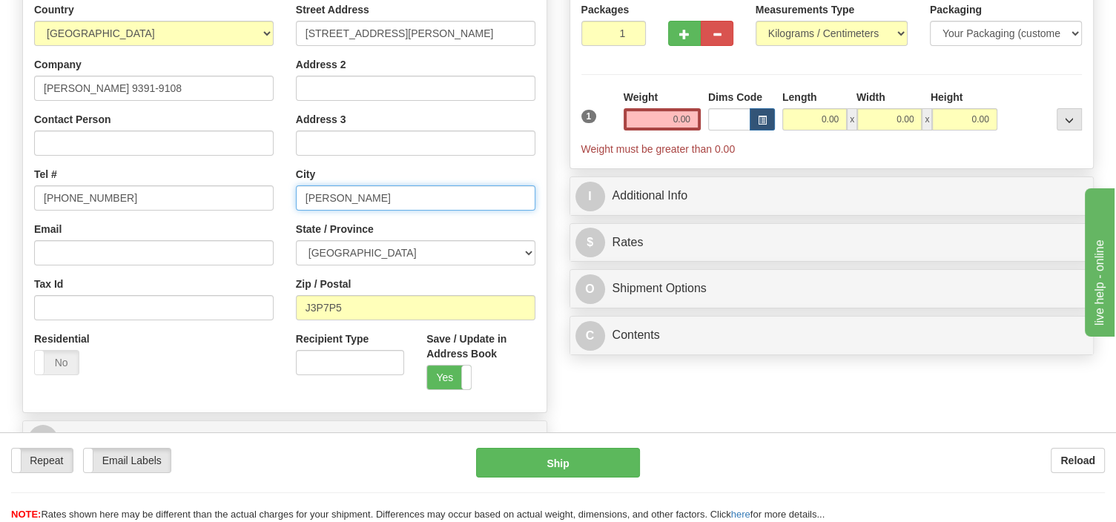
drag, startPoint x: 371, startPoint y: 197, endPoint x: 270, endPoint y: 211, distance: 101.7
click at [296, 209] on input "[PERSON_NAME]" at bounding box center [415, 197] width 239 height 25
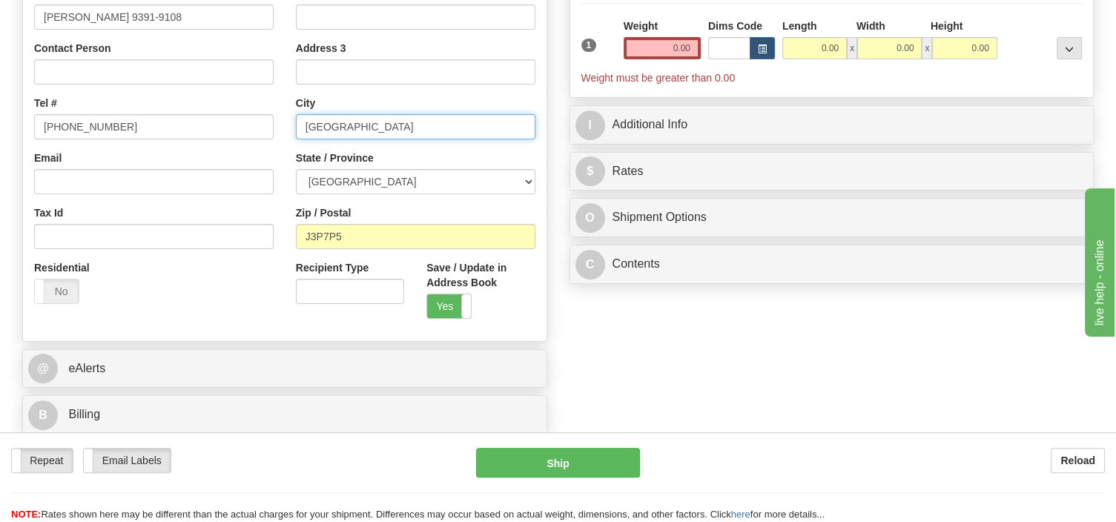
scroll to position [313, 0]
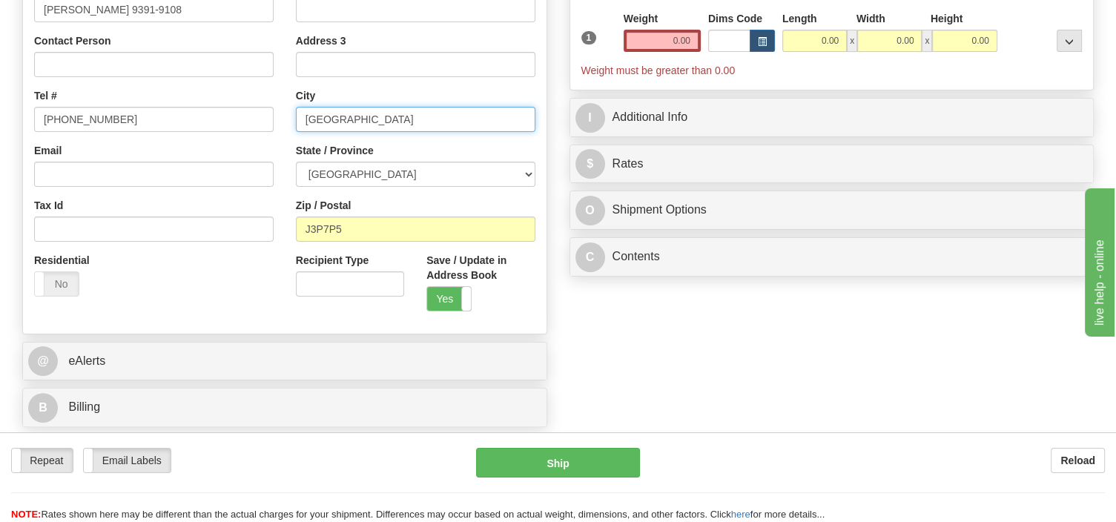
type input "[GEOGRAPHIC_DATA]"
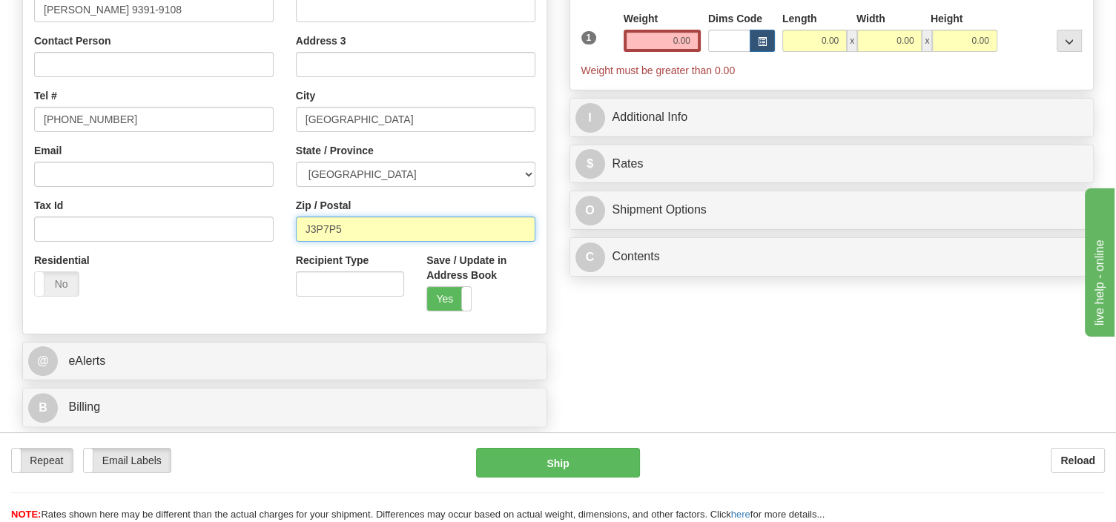
drag, startPoint x: 356, startPoint y: 236, endPoint x: 196, endPoint y: 229, distance: 159.5
click at [296, 229] on input "J3P7P5" at bounding box center [415, 228] width 239 height 25
type input "H2g 1Y4"
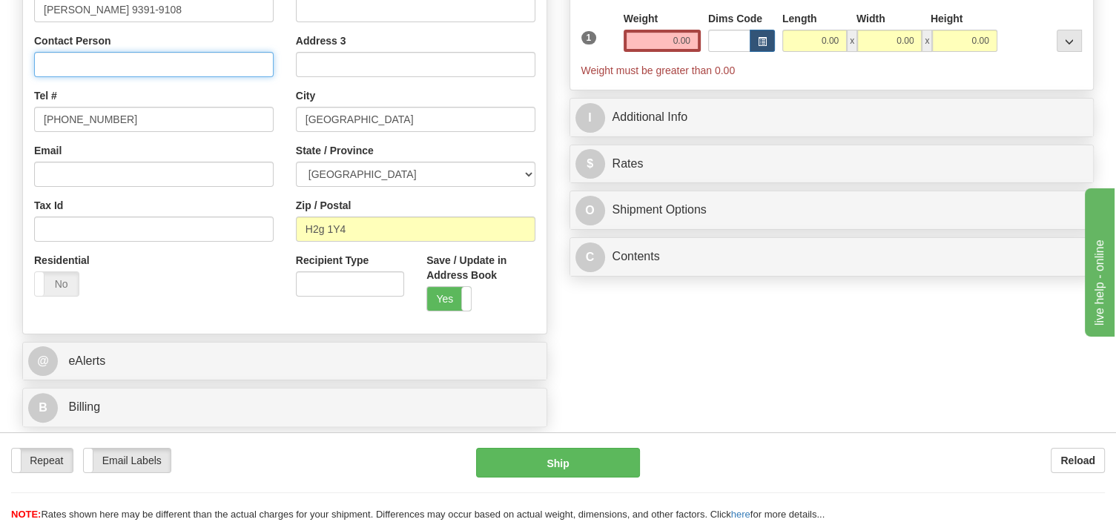
click at [147, 60] on input "Contact Person" at bounding box center [153, 64] width 239 height 25
type input "[PERSON_NAME]"
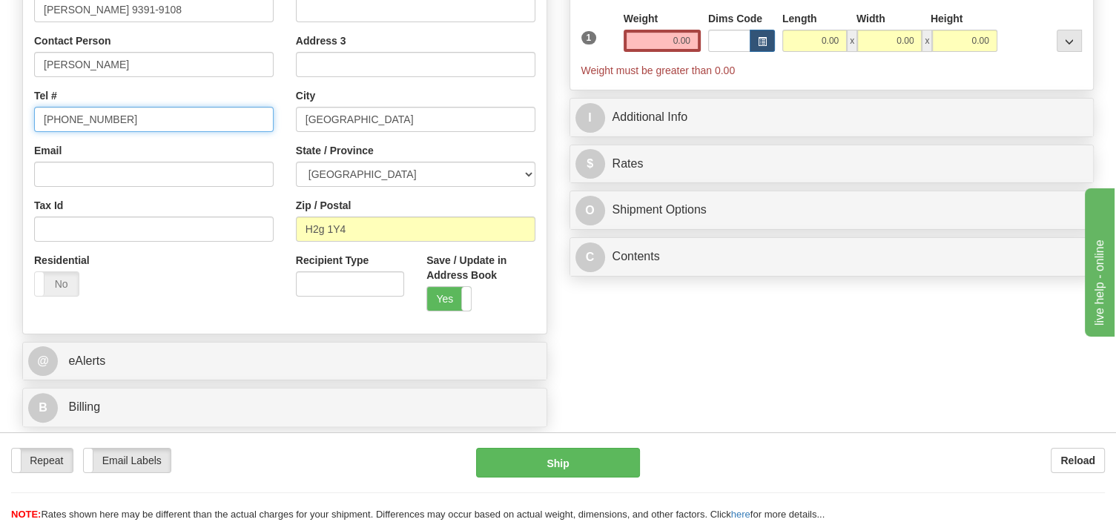
drag, startPoint x: 132, startPoint y: 119, endPoint x: 31, endPoint y: 150, distance: 105.5
click at [34, 132] on input "[PHONE_NUMBER]" at bounding box center [153, 119] width 239 height 25
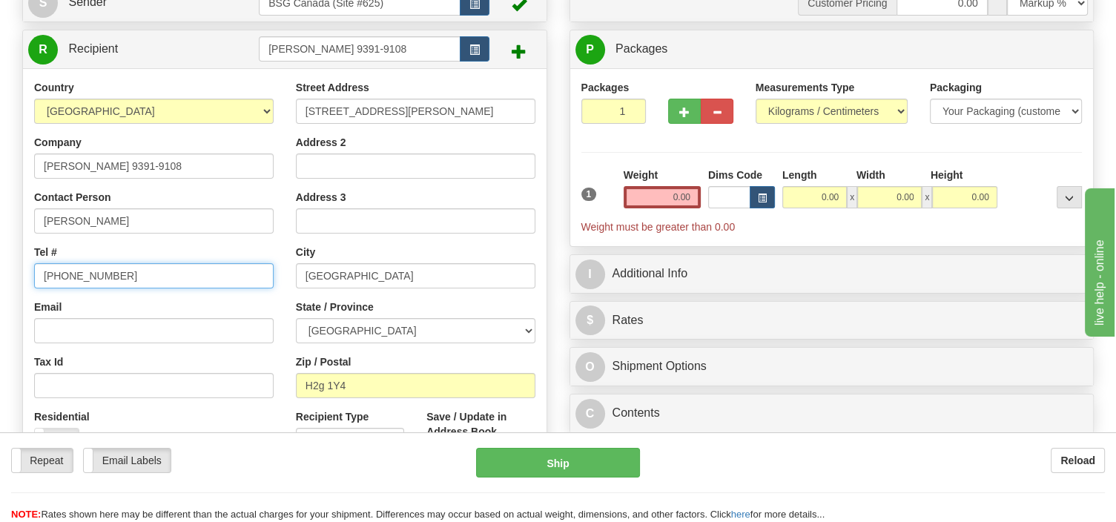
type input "[PHONE_NUMBER]"
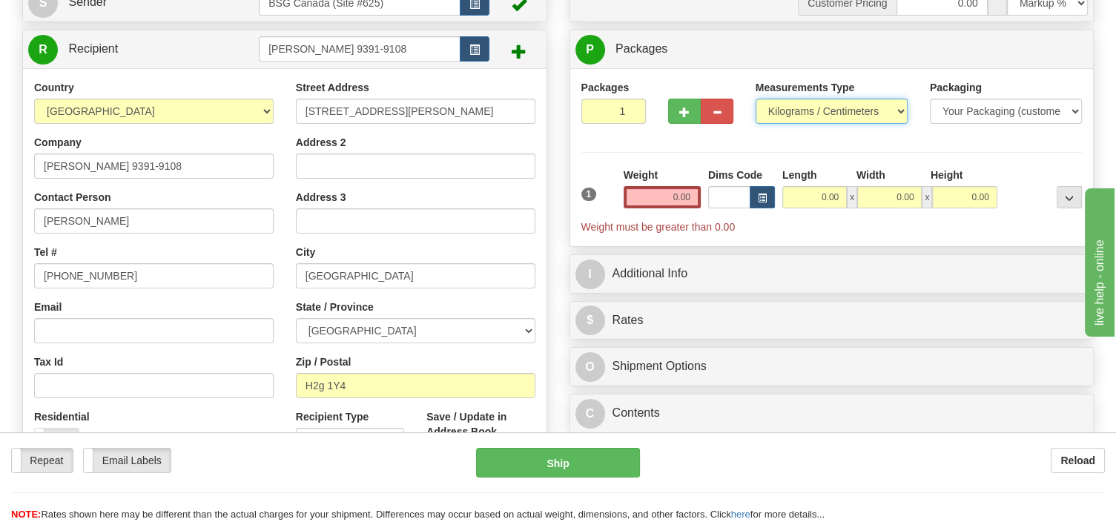
click at [755, 99] on select "Pounds / Inches Kilograms / Centimeters" at bounding box center [831, 111] width 152 height 25
select select "0"
click option "Pounds / Inches" at bounding box center [0, 0] width 0 height 0
click at [657, 194] on input "0.00" at bounding box center [661, 197] width 77 height 22
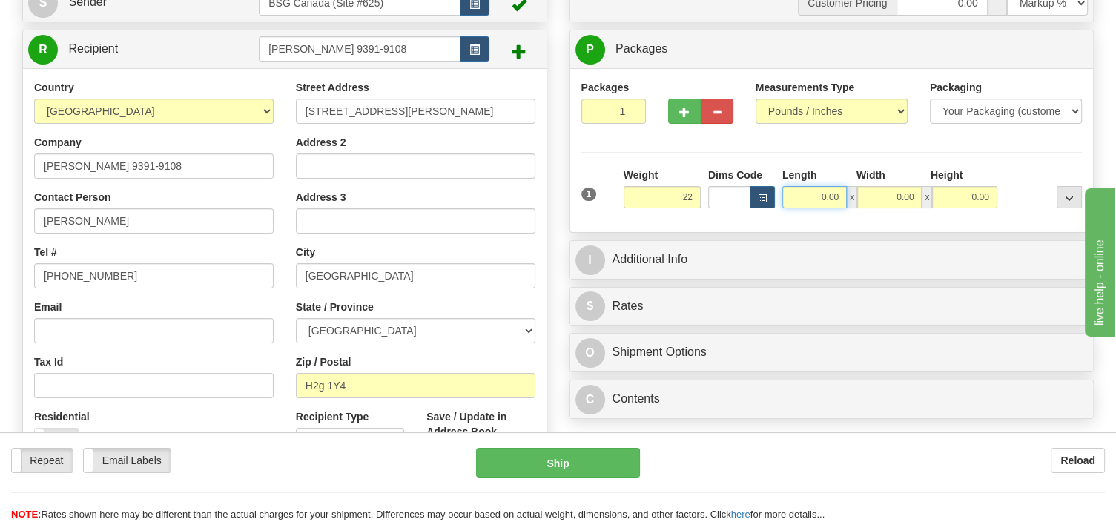
type input "22.00"
click at [808, 196] on input "0.00" at bounding box center [814, 197] width 64 height 22
type input "24.00"
drag, startPoint x: 872, startPoint y: 193, endPoint x: 875, endPoint y: 202, distance: 9.6
click at [875, 202] on input "0.00" at bounding box center [889, 197] width 64 height 22
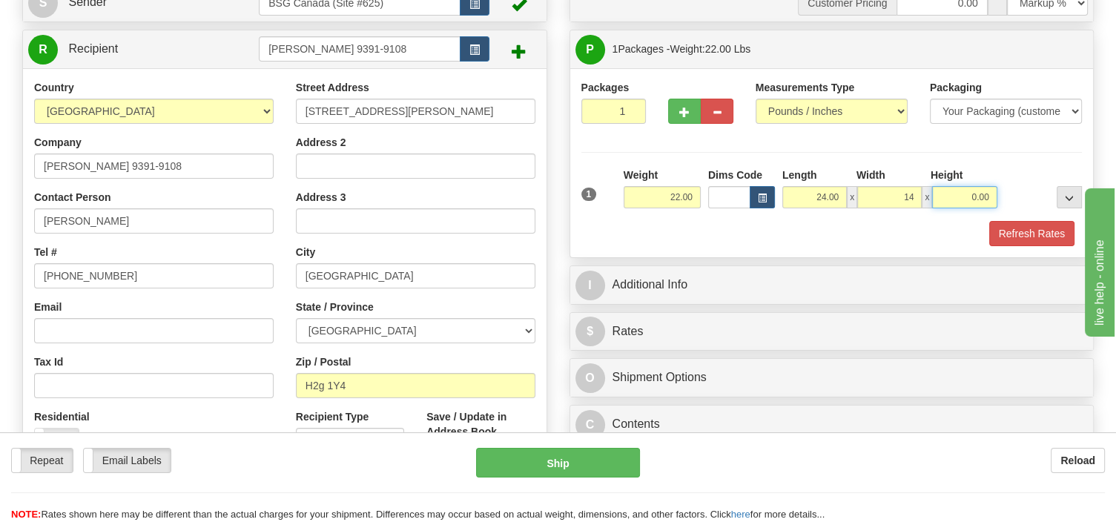
type input "14.00"
click at [956, 191] on input "0.00" at bounding box center [964, 197] width 64 height 22
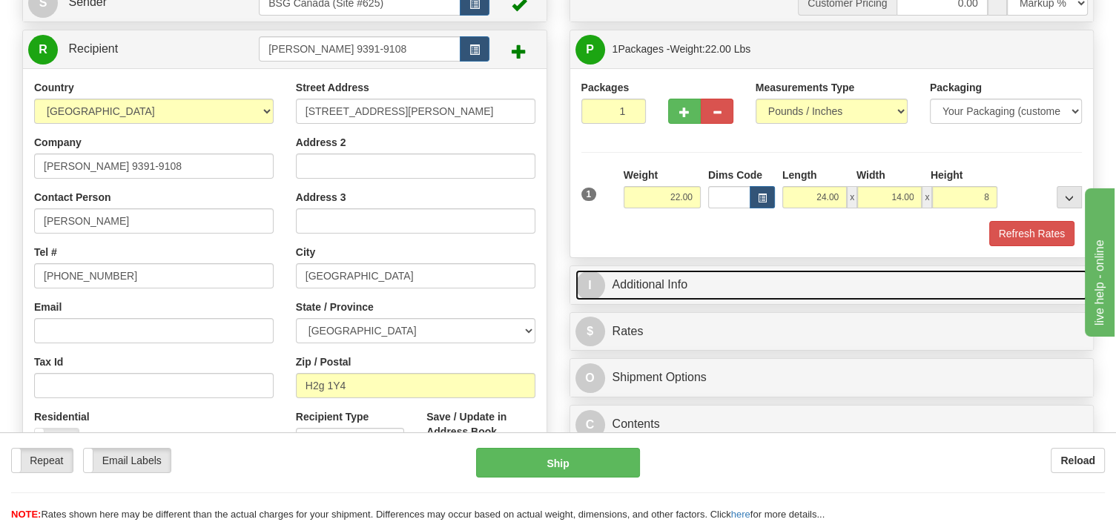
type input "8.00"
click at [680, 285] on link "I Additional Info" at bounding box center [831, 285] width 513 height 30
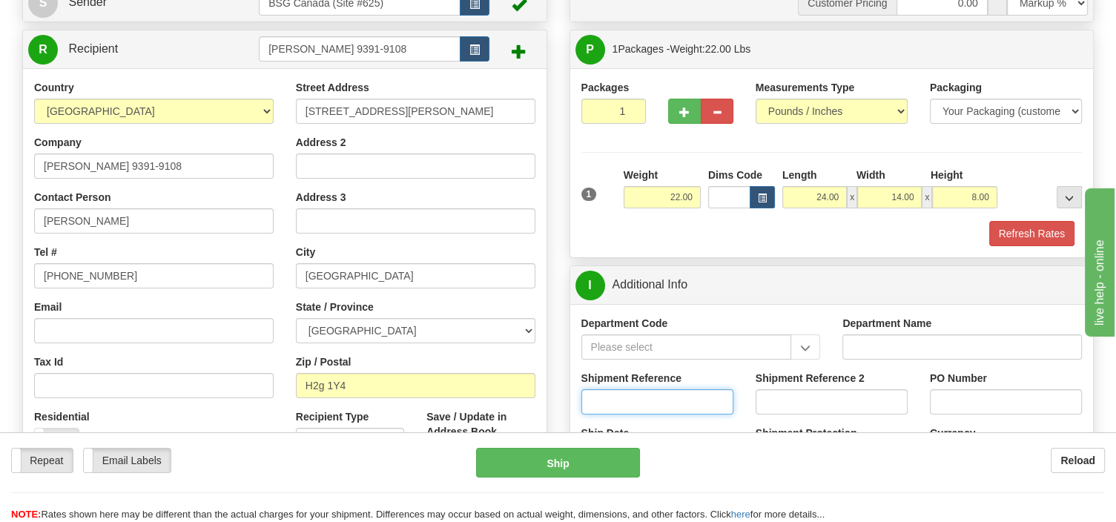
click at [617, 400] on input "Shipment Reference" at bounding box center [657, 401] width 152 height 25
type input "SO170-148431"
click at [1038, 233] on button "Refresh Rates" at bounding box center [1031, 233] width 85 height 25
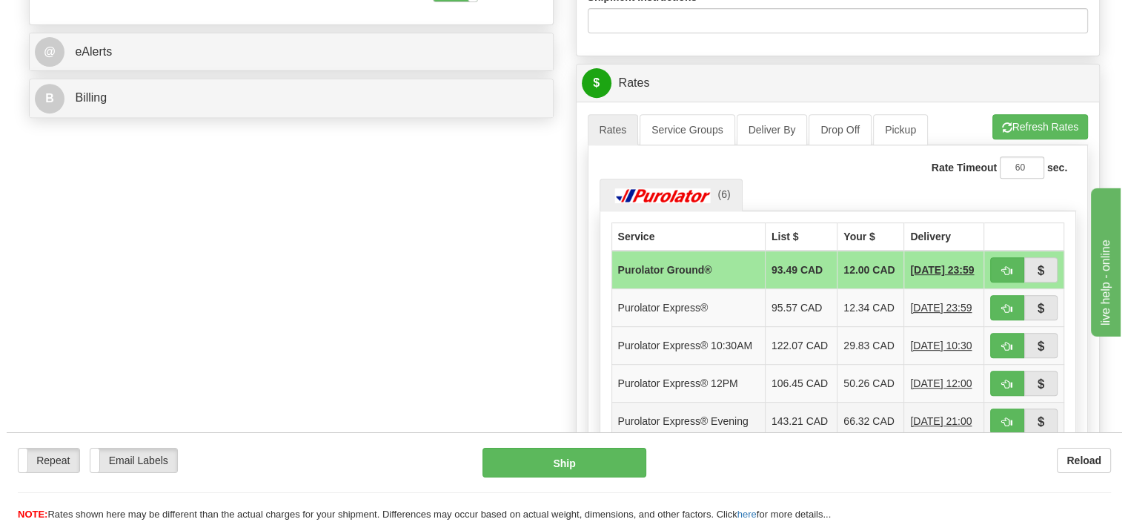
scroll to position [626, 0]
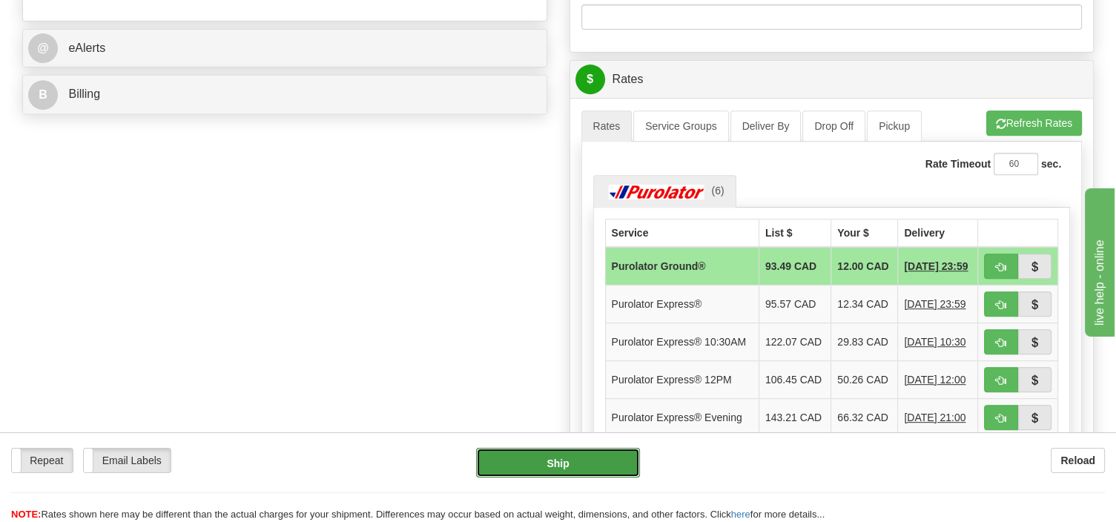
click at [577, 461] on button "Ship" at bounding box center [558, 463] width 164 height 30
type input "260"
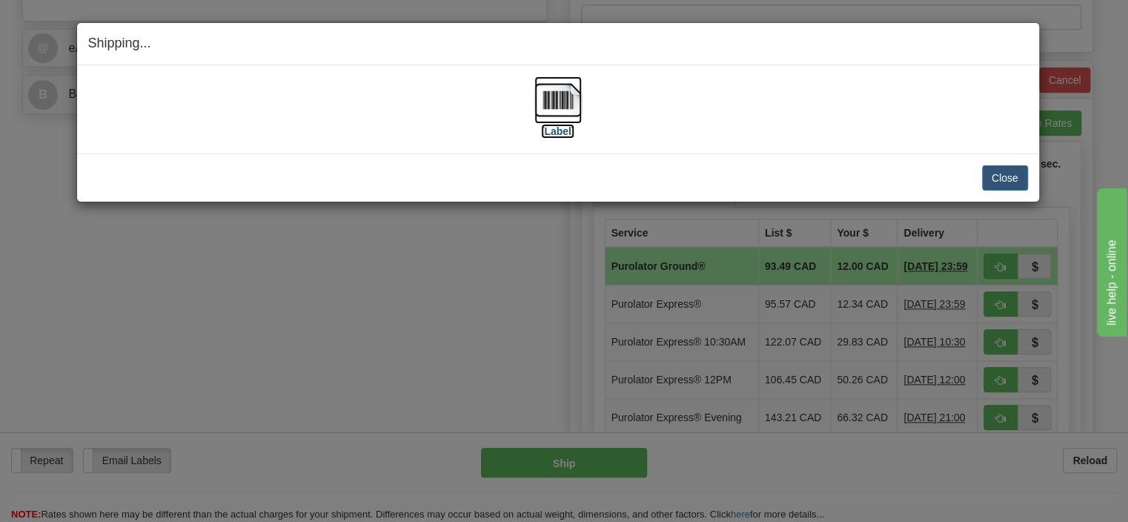
click at [551, 105] on img at bounding box center [557, 99] width 47 height 47
